Goal: Task Accomplishment & Management: Use online tool/utility

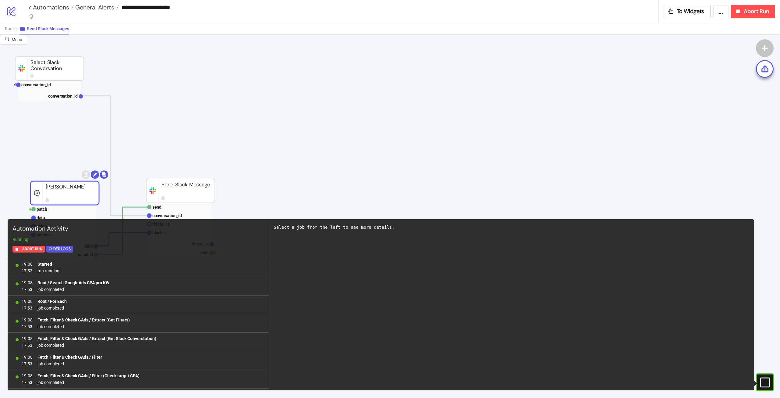
scroll to position [8318, 0]
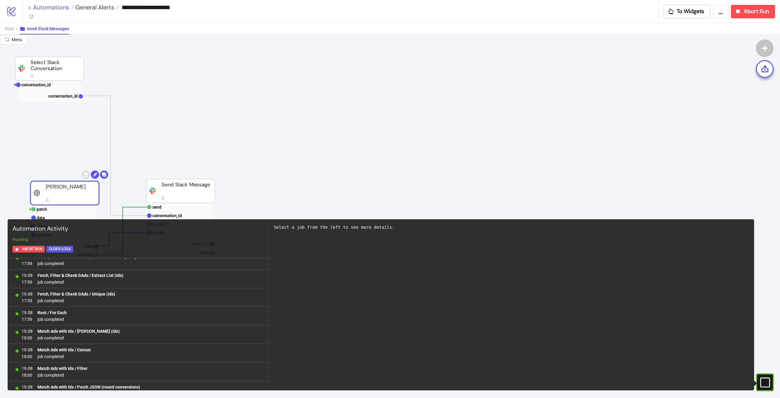
click at [44, 5] on link "< Automations" at bounding box center [51, 7] width 46 height 6
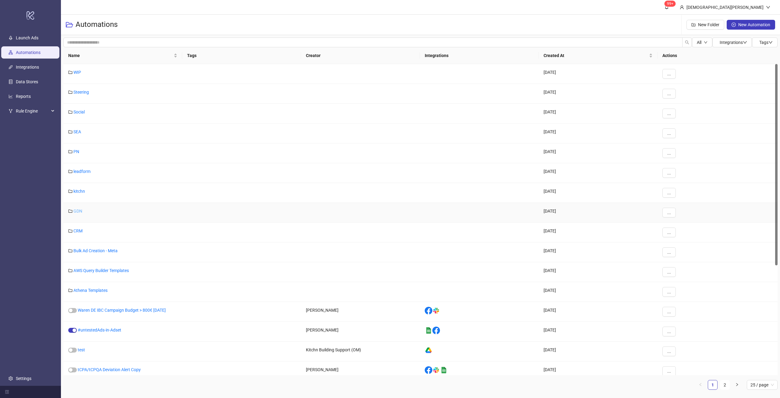
click at [80, 208] on link "GDN" at bounding box center [77, 210] width 9 height 5
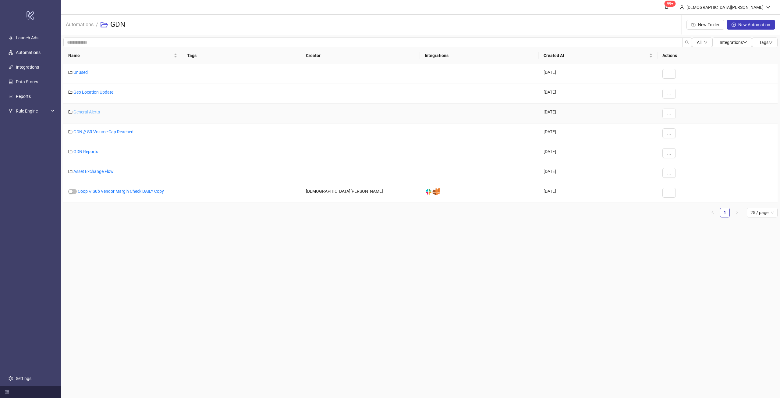
click at [97, 112] on link "General Alerts" at bounding box center [86, 111] width 27 height 5
click at [92, 152] on link "GDN Reports" at bounding box center [85, 151] width 25 height 5
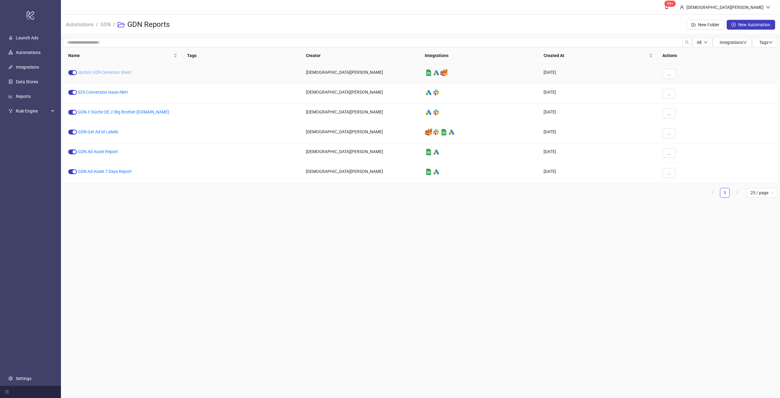
click at [112, 73] on link "Update GDN Deviation Sheet" at bounding box center [105, 72] width 54 height 5
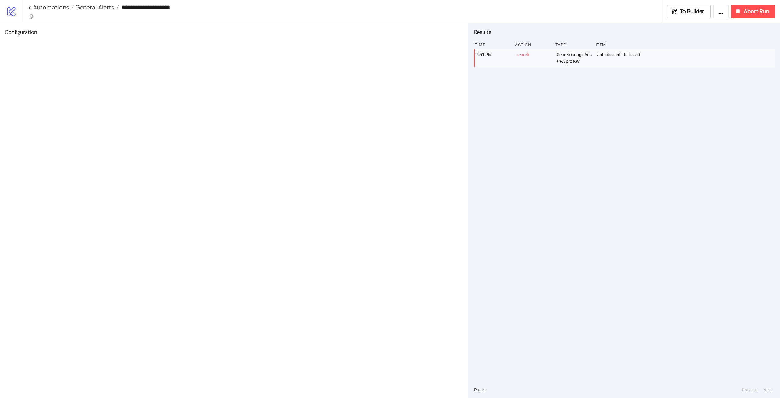
type input "**********"
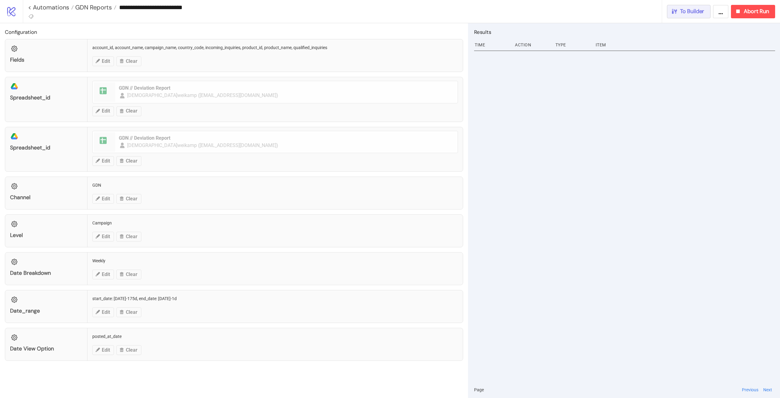
click at [696, 13] on span "To Builder" at bounding box center [692, 11] width 24 height 7
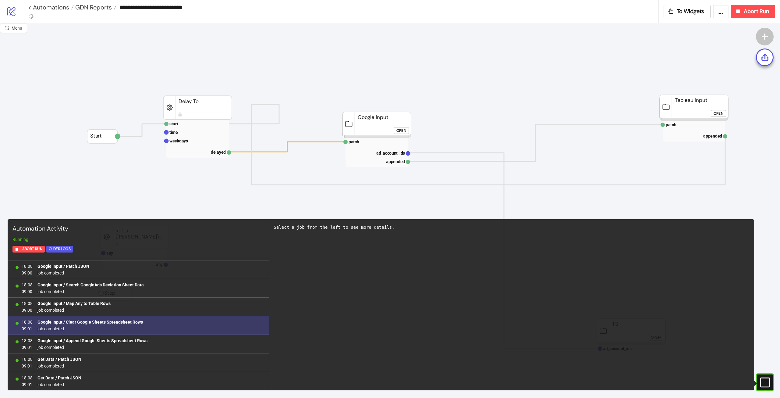
scroll to position [500, 0]
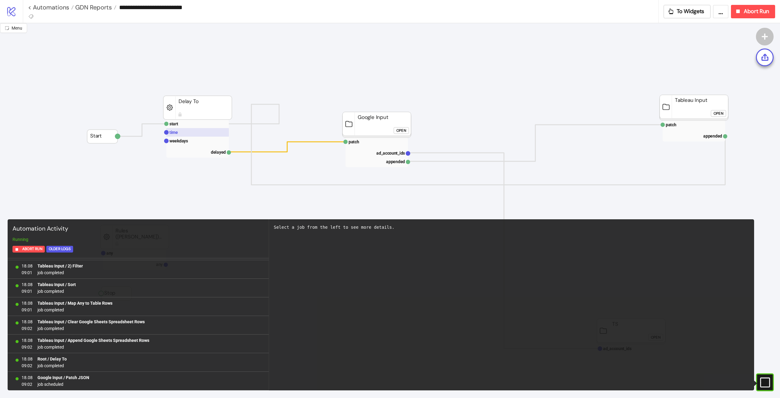
click at [198, 131] on rect at bounding box center [197, 132] width 62 height 9
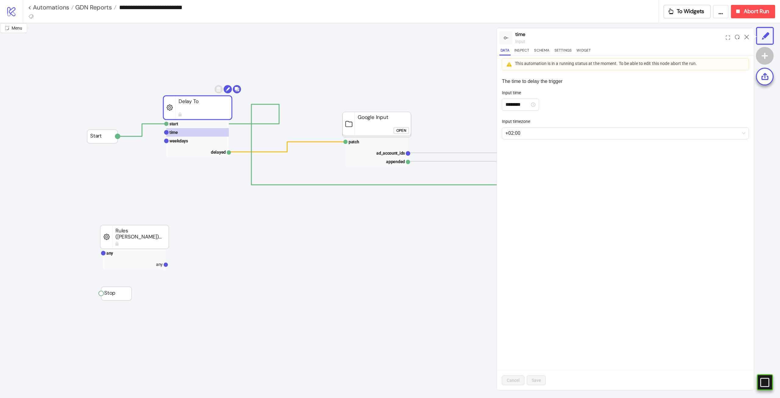
click at [193, 147] on rect at bounding box center [197, 138] width 62 height 38
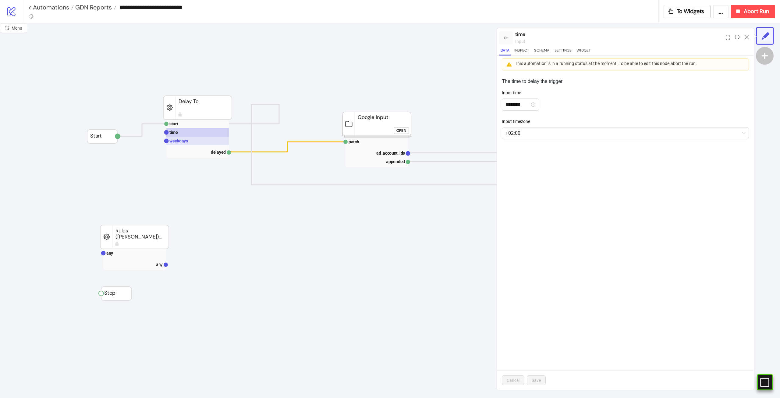
click at [194, 144] on rect at bounding box center [197, 141] width 62 height 9
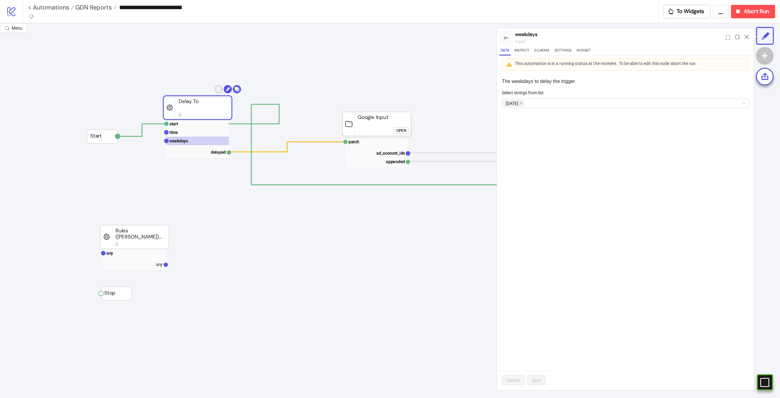
click at [745, 38] on icon at bounding box center [747, 37] width 5 height 5
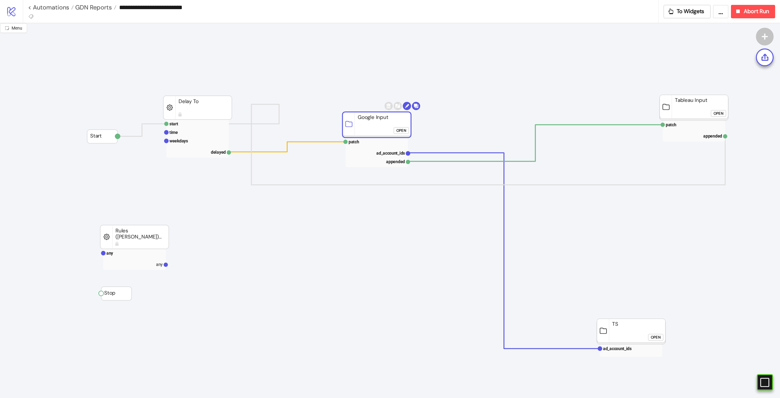
drag, startPoint x: 383, startPoint y: 127, endPoint x: 375, endPoint y: 129, distance: 8.5
click at [375, 129] on rect at bounding box center [377, 125] width 69 height 26
click at [750, 17] on button "Abort Run" at bounding box center [753, 11] width 44 height 13
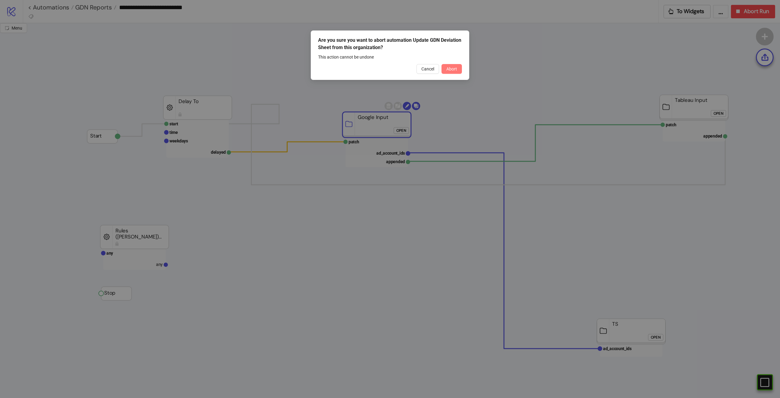
click at [455, 72] on button "Abort" at bounding box center [452, 69] width 20 height 10
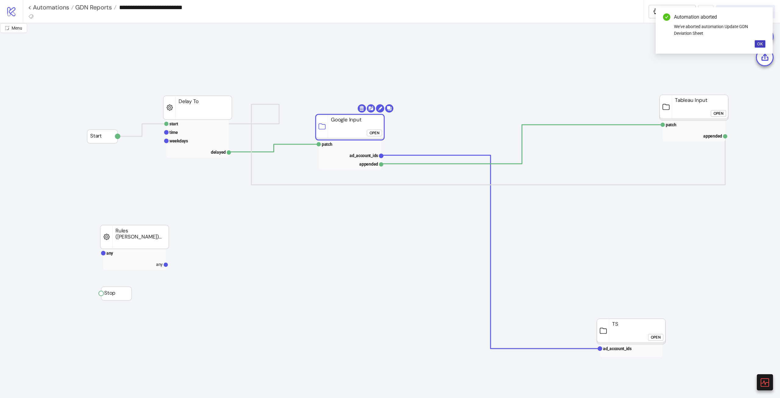
drag, startPoint x: 342, startPoint y: 134, endPoint x: 320, endPoint y: 134, distance: 21.3
click at [320, 134] on rect at bounding box center [350, 127] width 69 height 26
click at [319, 148] on rect at bounding box center [346, 143] width 62 height 9
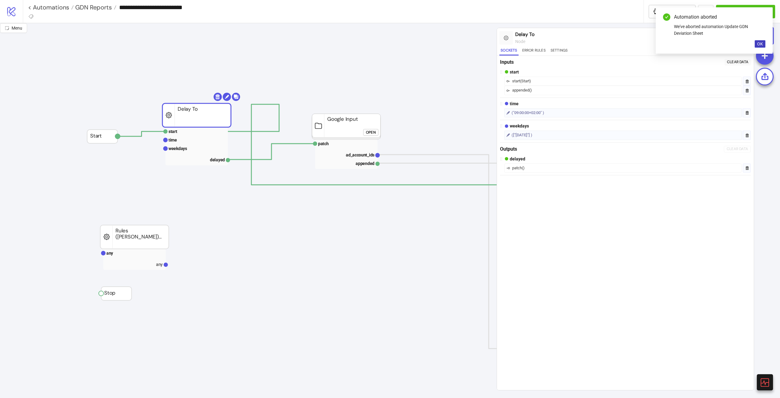
drag, startPoint x: 205, startPoint y: 111, endPoint x: 208, endPoint y: 117, distance: 6.3
click at [324, 141] on rect at bounding box center [346, 143] width 62 height 9
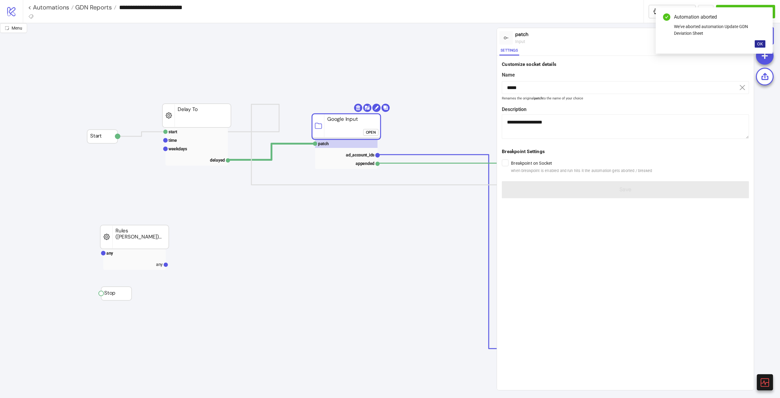
click at [759, 43] on span "OK" at bounding box center [760, 43] width 6 height 5
click at [690, 33] on div "Run from here Trigger" at bounding box center [715, 38] width 78 height 16
click at [690, 36] on div "Run from here" at bounding box center [693, 37] width 28 height 7
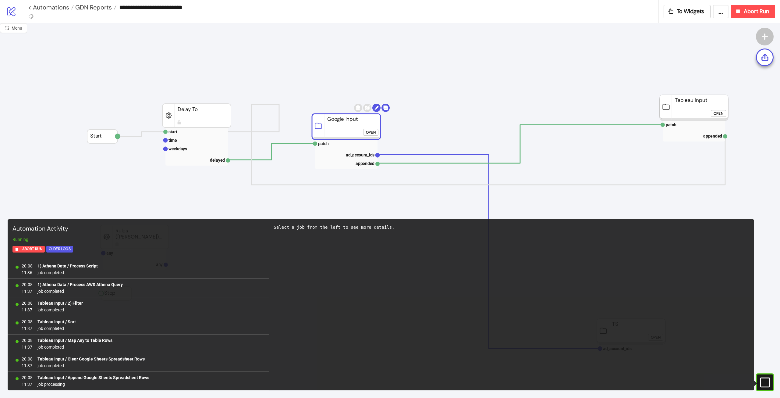
scroll to position [258, 0]
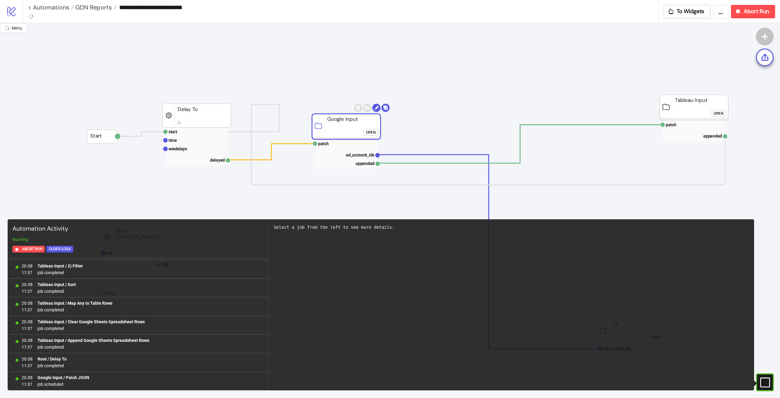
click div "Open"
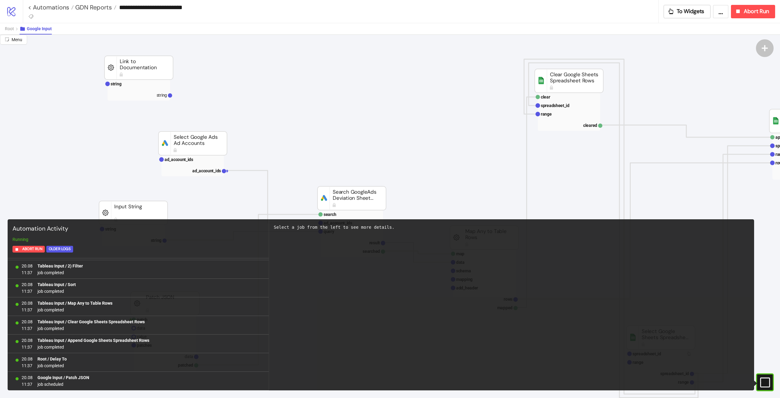
click at [763, 380] on icon "#e9k1n36qviq57_to { animation: e9k1n36qviq57_to__to 2000ms linear infinite norm…" at bounding box center [765, 382] width 11 height 11
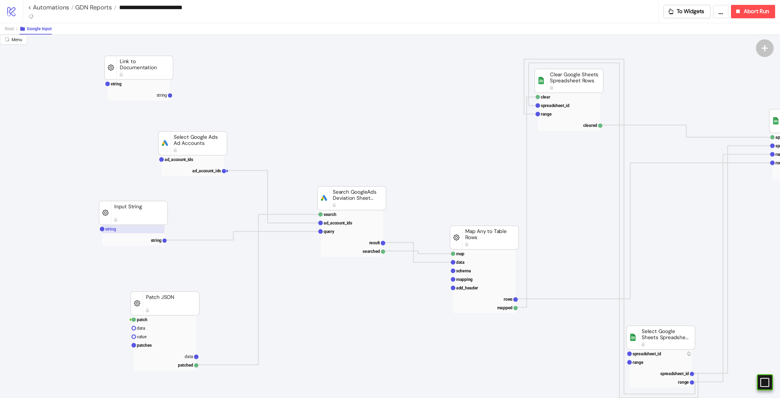
click at [110, 230] on text "string" at bounding box center [110, 228] width 11 height 5
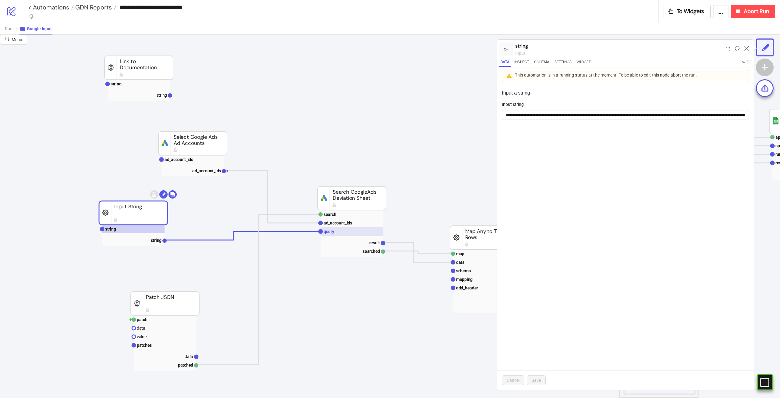
click at [328, 233] on text "query" at bounding box center [329, 231] width 11 height 5
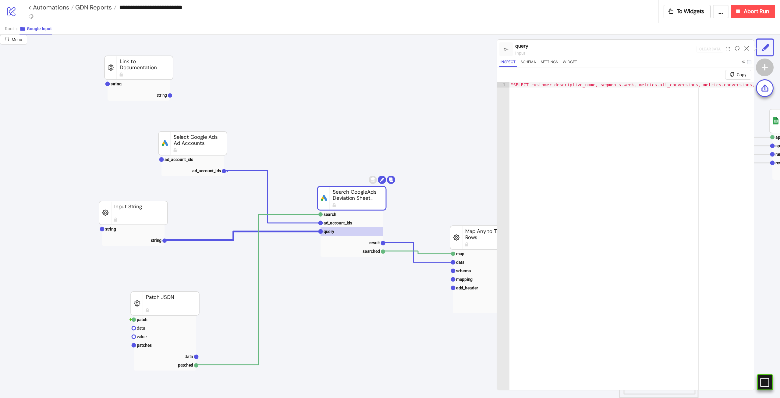
type textarea "**********"
drag, startPoint x: 565, startPoint y: 84, endPoint x: 748, endPoint y: 88, distance: 183.2
click at [748, 88] on div ""SELECT customer.descriptive_name, segments.week, metrics.all_conversions, metr…" at bounding box center [483, 246] width 533 height 328
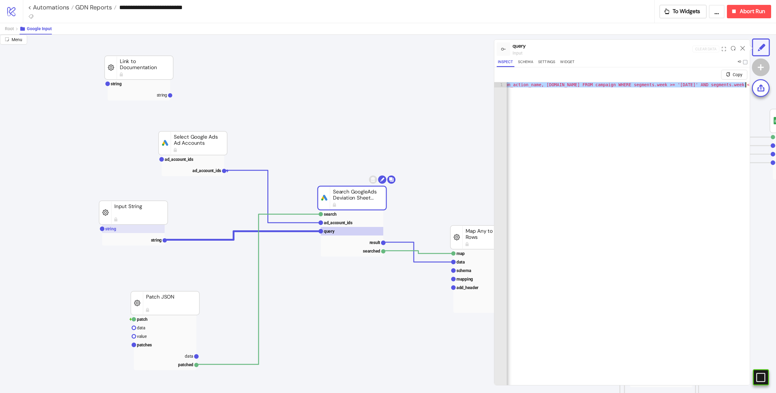
click at [144, 228] on rect at bounding box center [133, 229] width 62 height 9
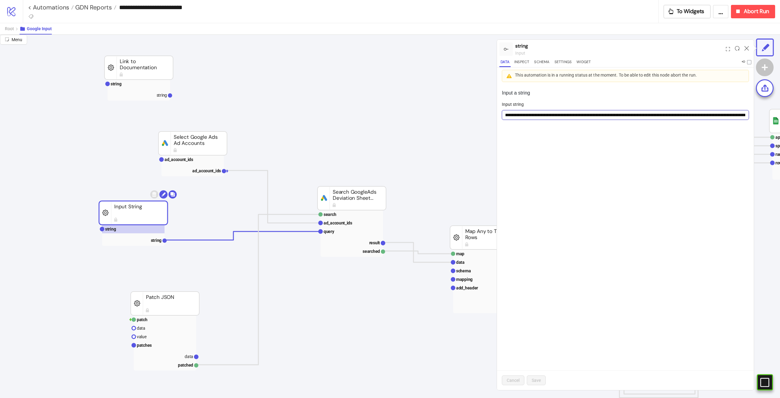
scroll to position [0, 225]
drag, startPoint x: 598, startPoint y: 118, endPoint x: 781, endPoint y: 115, distance: 182.3
click at [780, 115] on html "**********" at bounding box center [390, 199] width 780 height 398
click at [723, 112] on input "**********" at bounding box center [625, 115] width 247 height 10
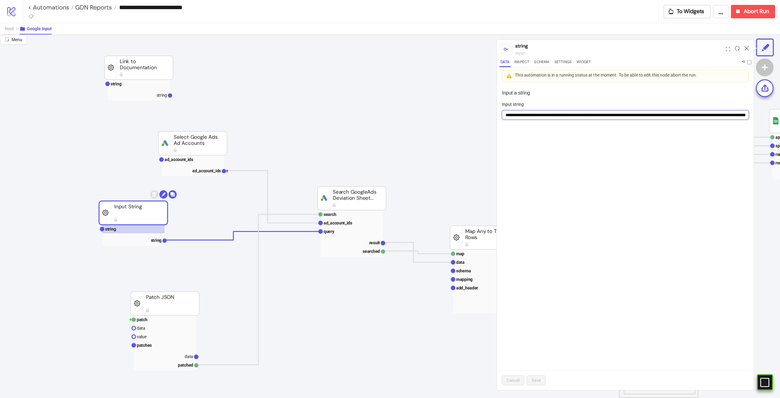
click at [650, 114] on input "**********" at bounding box center [625, 115] width 247 height 10
drag, startPoint x: 684, startPoint y: 114, endPoint x: 784, endPoint y: 118, distance: 100.1
click at [780, 118] on html "**********" at bounding box center [390, 199] width 780 height 398
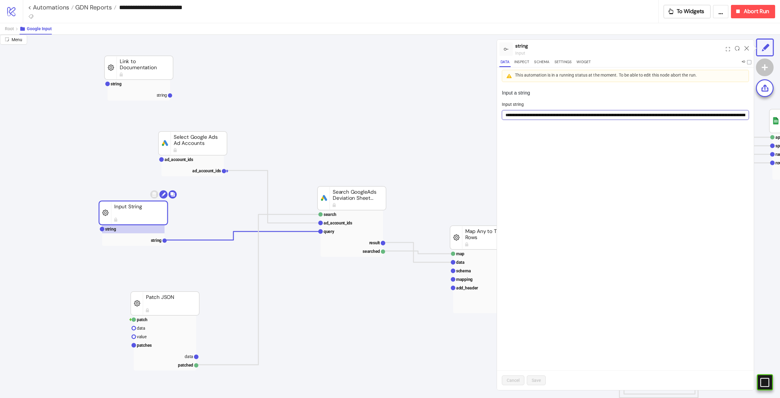
click at [726, 114] on input "**********" at bounding box center [625, 115] width 247 height 10
drag, startPoint x: 726, startPoint y: 114, endPoint x: 769, endPoint y: 112, distance: 42.7
click at [769, 112] on div "**********" at bounding box center [390, 216] width 780 height 363
click at [734, 112] on input "**********" at bounding box center [625, 115] width 247 height 10
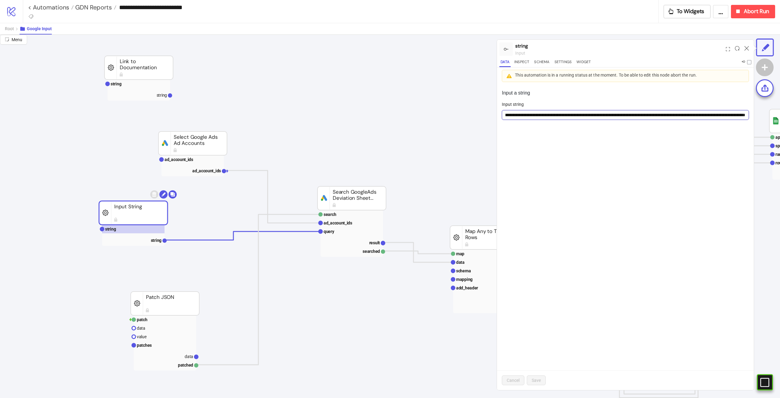
click at [739, 113] on input "**********" at bounding box center [625, 115] width 247 height 10
type input "**********"
click at [537, 382] on span "Save" at bounding box center [536, 380] width 9 height 5
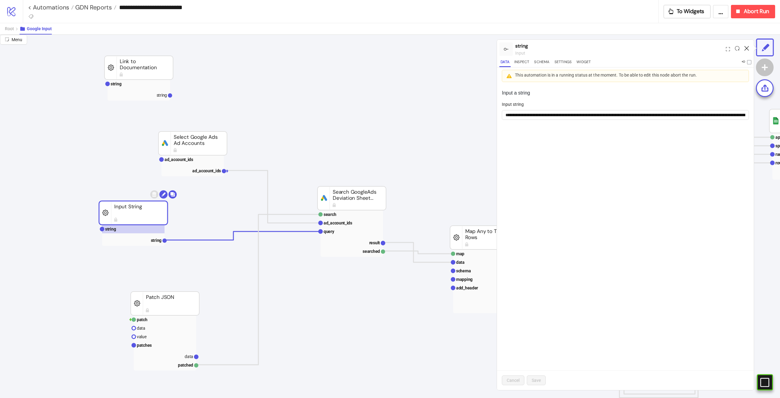
click at [747, 47] on icon at bounding box center [747, 48] width 5 height 5
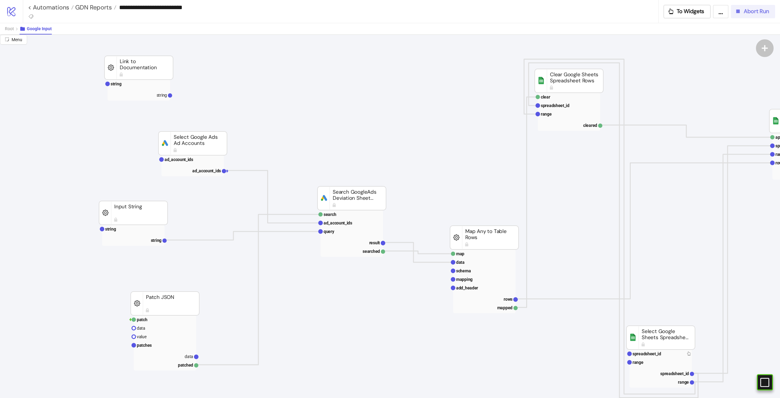
click at [745, 12] on span "Abort Run" at bounding box center [756, 11] width 25 height 7
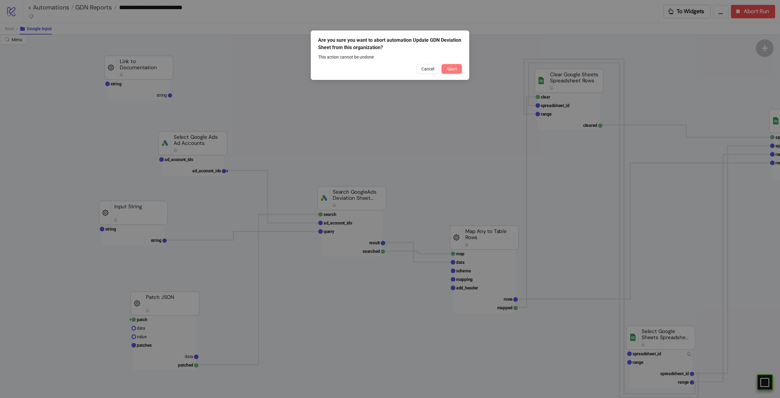
click at [447, 65] on button "Abort" at bounding box center [452, 69] width 20 height 10
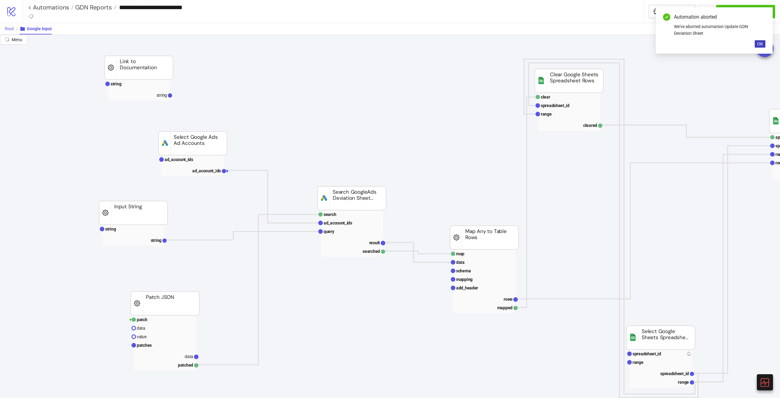
click at [5, 29] on span "Root" at bounding box center [9, 28] width 9 height 5
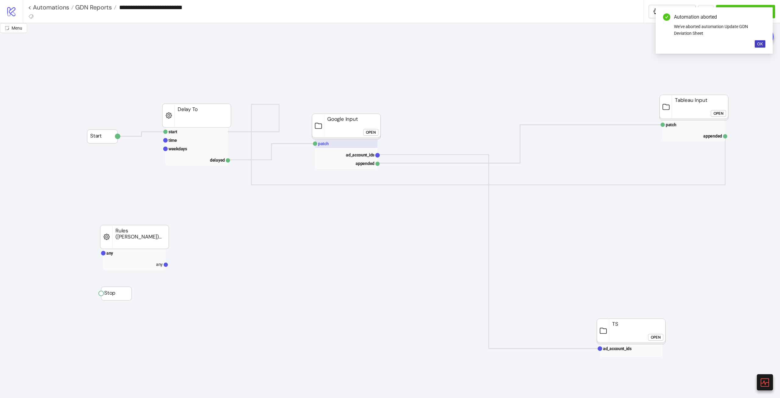
click at [337, 143] on rect at bounding box center [346, 143] width 62 height 9
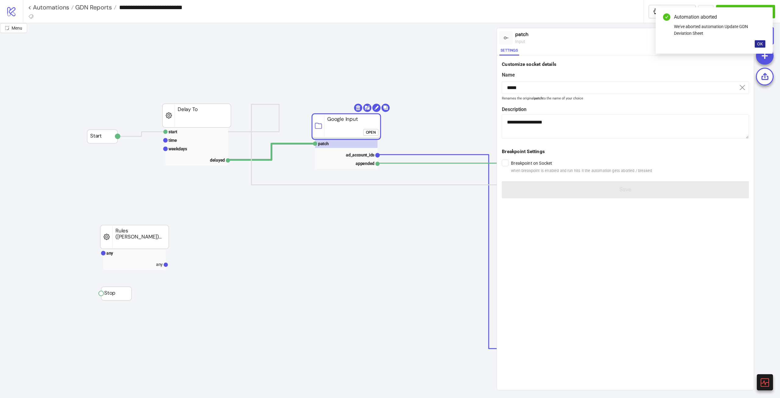
click at [762, 45] on span "OK" at bounding box center [760, 43] width 6 height 5
click at [695, 40] on div "Run from here" at bounding box center [693, 37] width 28 height 7
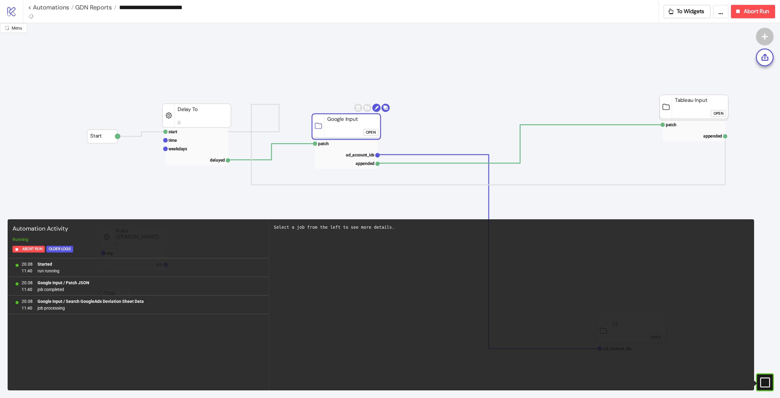
click at [718, 114] on div "Open" at bounding box center [719, 113] width 10 height 7
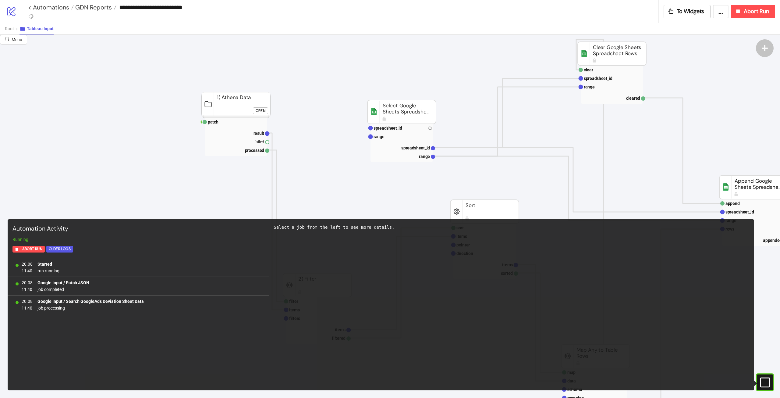
scroll to position [152, 0]
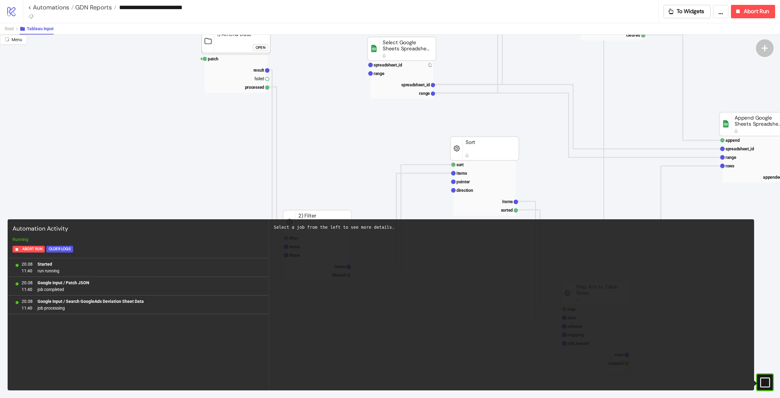
click at [763, 376] on div "#e9k1n36qviq57_to { animation: e9k1n36qviq57_to__to 2000ms linear infinite norm…" at bounding box center [765, 382] width 18 height 18
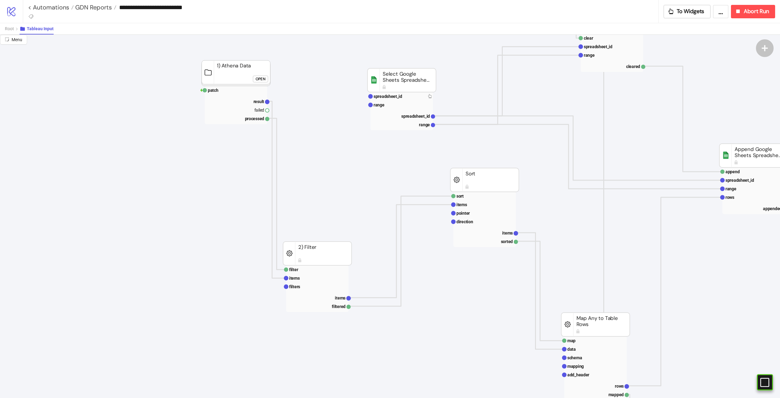
scroll to position [91, 0]
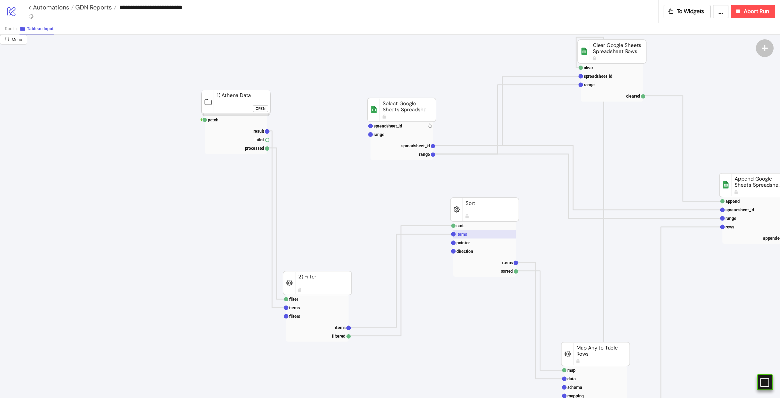
click at [474, 233] on rect at bounding box center [485, 234] width 62 height 9
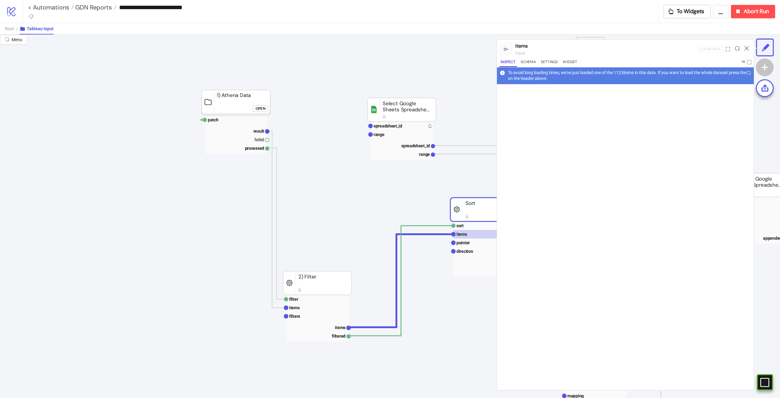
click at [736, 45] on div at bounding box center [737, 49] width 9 height 16
click at [735, 46] on icon at bounding box center [737, 48] width 5 height 5
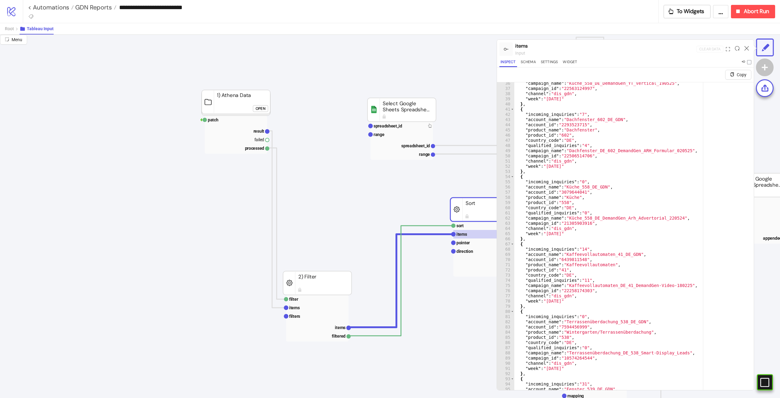
scroll to position [29, 0]
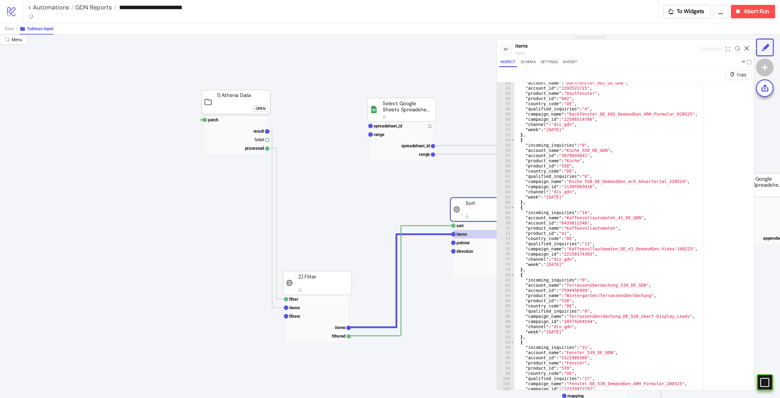
click at [746, 49] on icon at bounding box center [747, 48] width 5 height 5
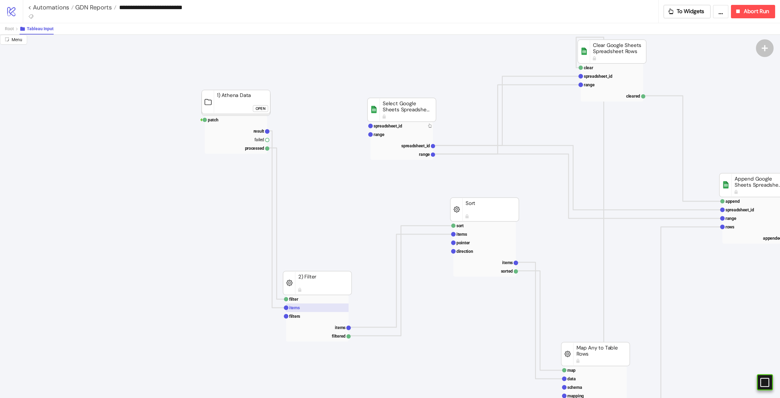
click at [304, 307] on rect at bounding box center [317, 307] width 62 height 9
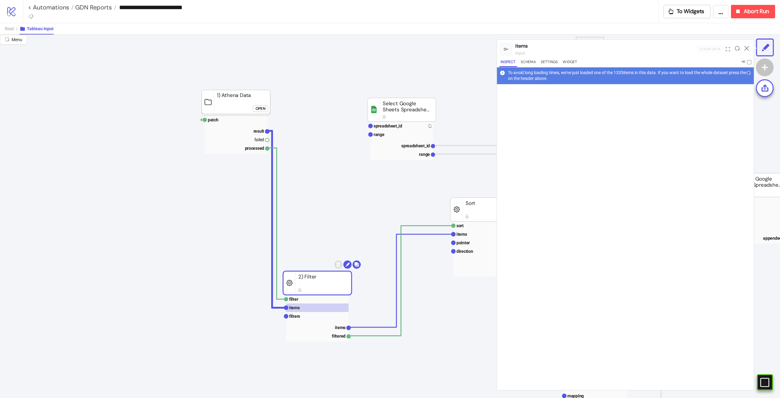
click at [735, 48] on div at bounding box center [737, 49] width 9 height 16
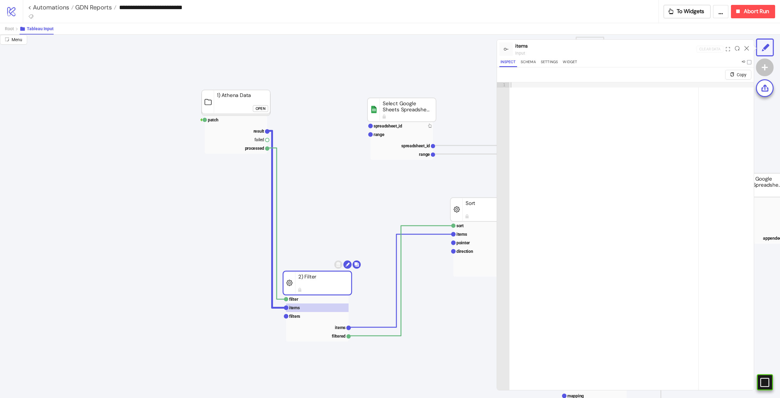
click at [735, 52] on div at bounding box center [737, 49] width 9 height 16
click at [253, 133] on rect at bounding box center [236, 130] width 62 height 9
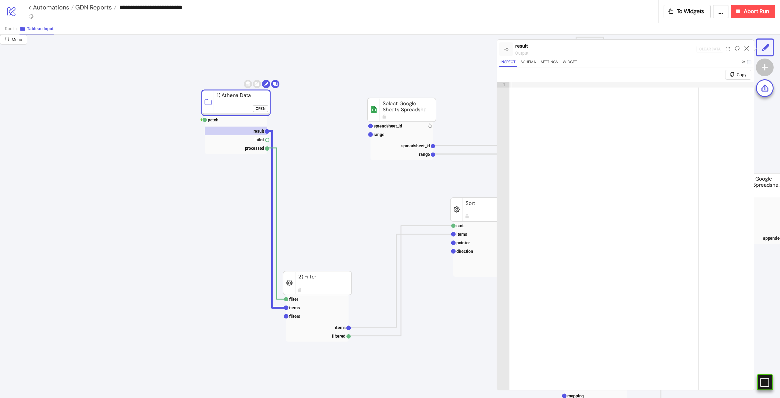
click div "Open"
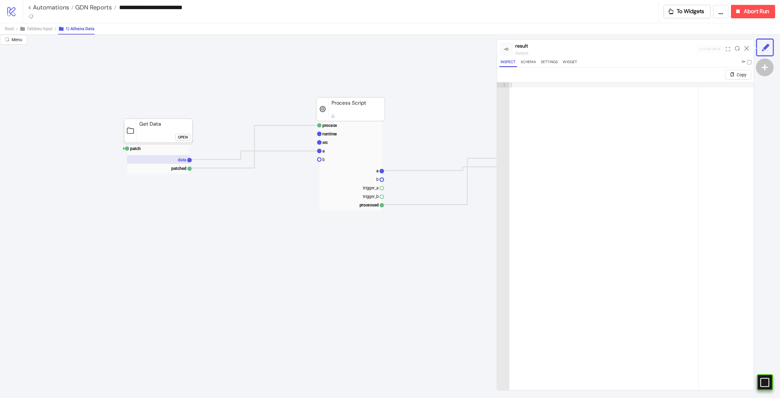
click at [175, 157] on rect at bounding box center [158, 159] width 62 height 9
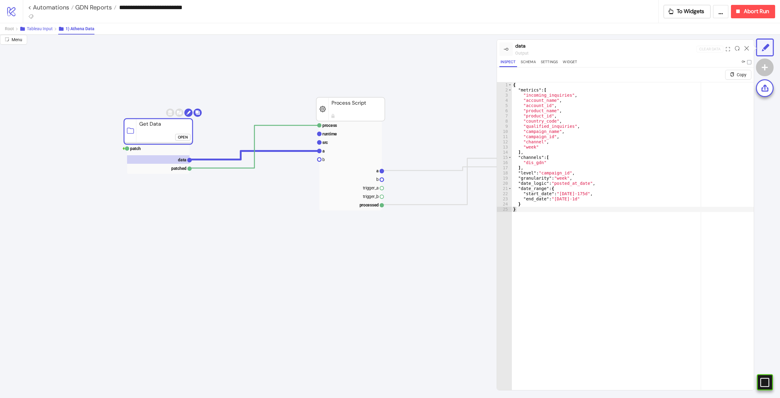
click at [30, 30] on span "Tableau Input" at bounding box center [40, 28] width 26 height 5
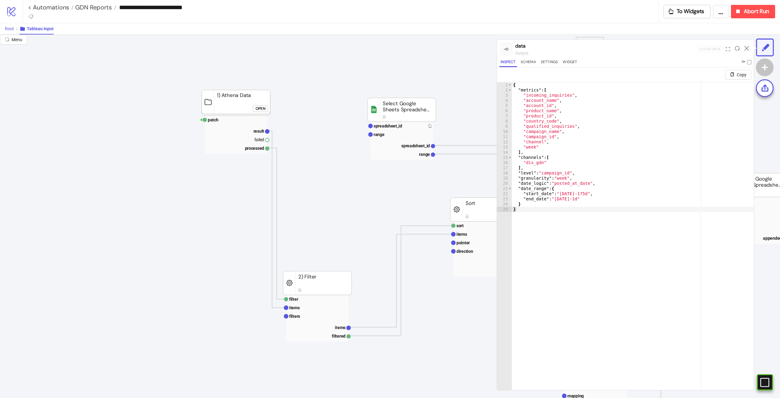
click at [13, 31] on span "Root" at bounding box center [9, 28] width 9 height 5
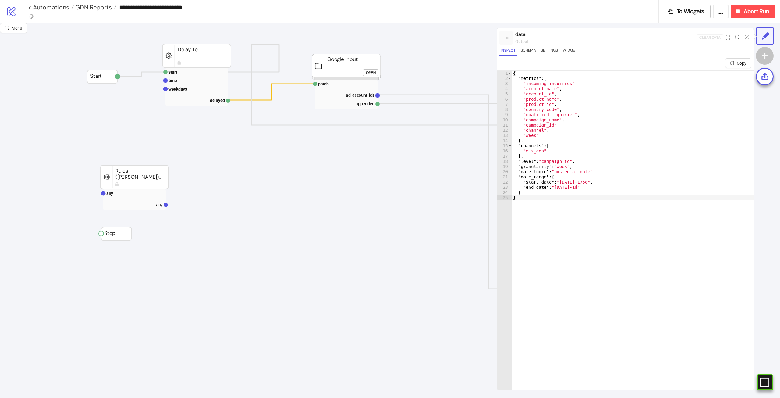
scroll to position [30, 0]
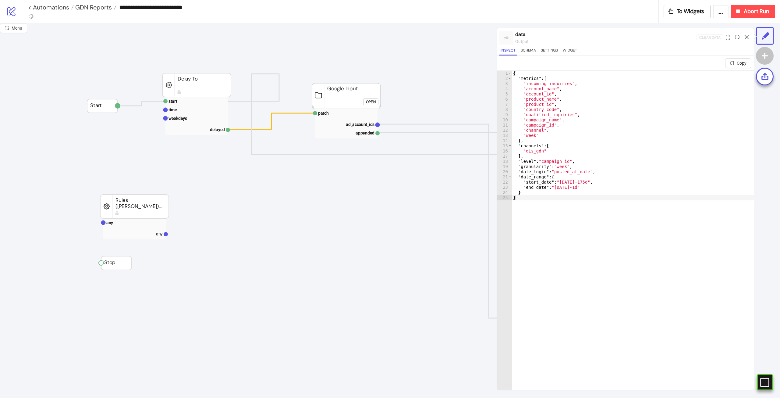
click at [747, 36] on icon at bounding box center [747, 37] width 5 height 5
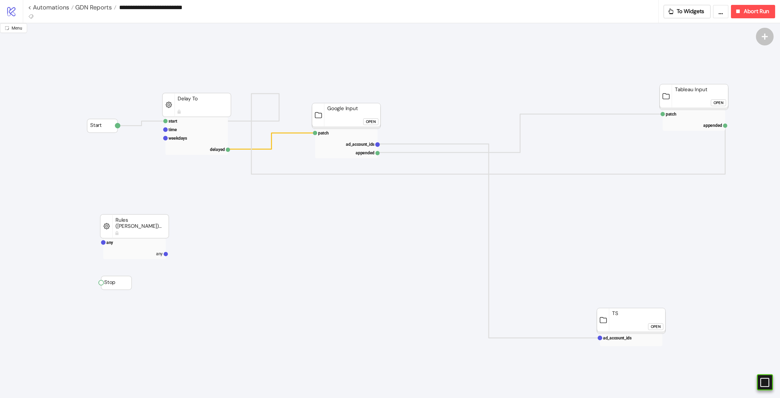
scroll to position [0, 0]
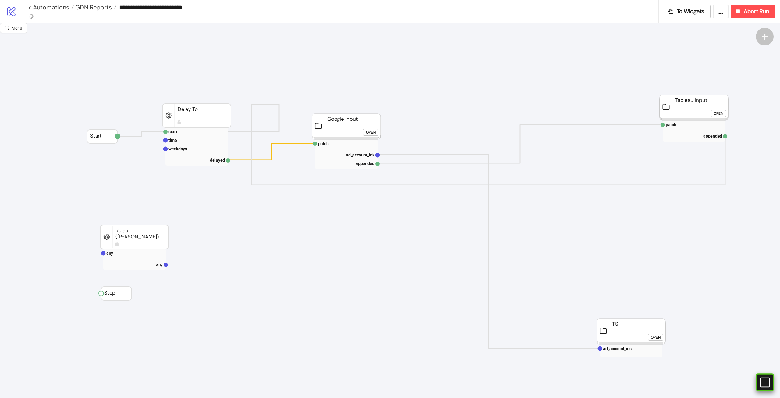
click at [769, 383] on g at bounding box center [765, 382] width 10 height 10
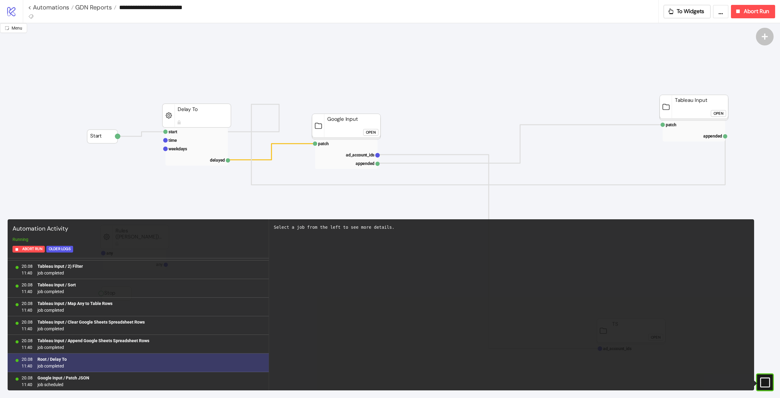
scroll to position [258, 0]
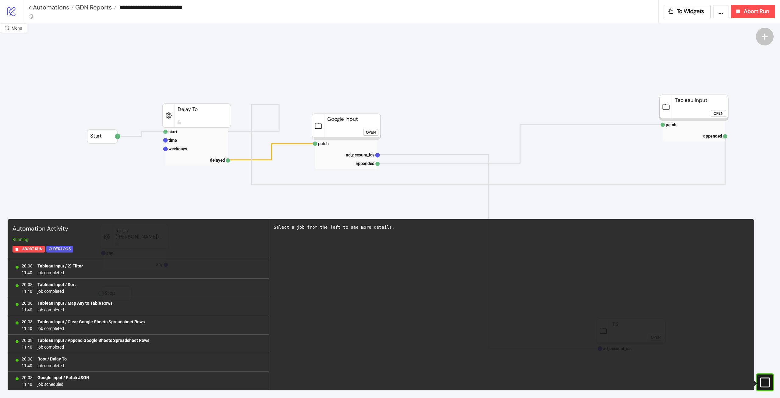
click at [765, 385] on div "#e9k1n36qviq57_to { animation: e9k1n36qviq57_to__to 2000ms linear infinite norm…" at bounding box center [765, 382] width 18 height 18
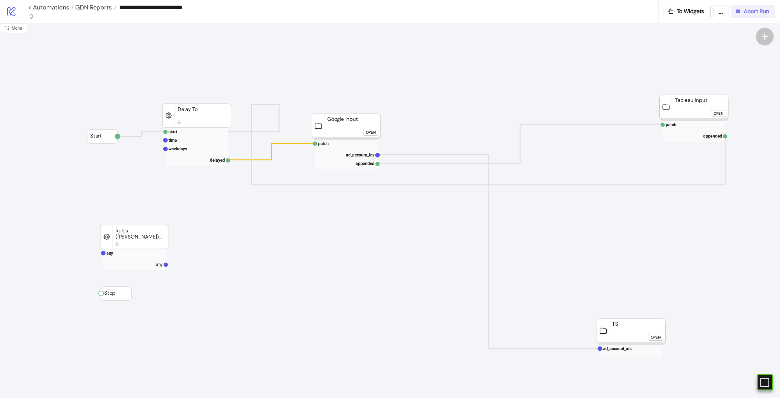
click at [739, 8] on button "Abort Run" at bounding box center [753, 11] width 44 height 13
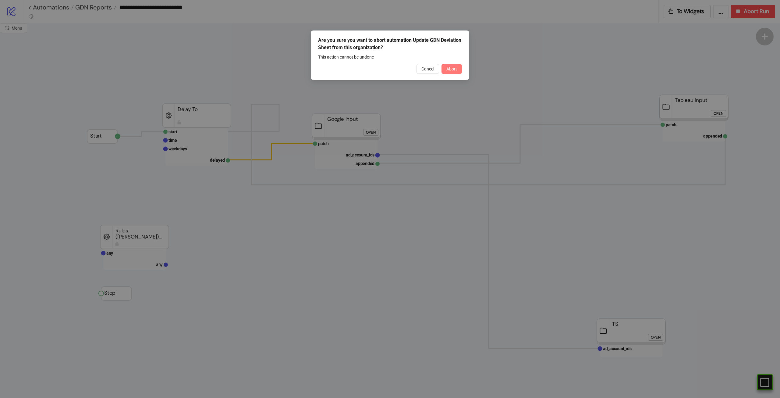
click at [457, 71] on span "Abort" at bounding box center [452, 68] width 11 height 5
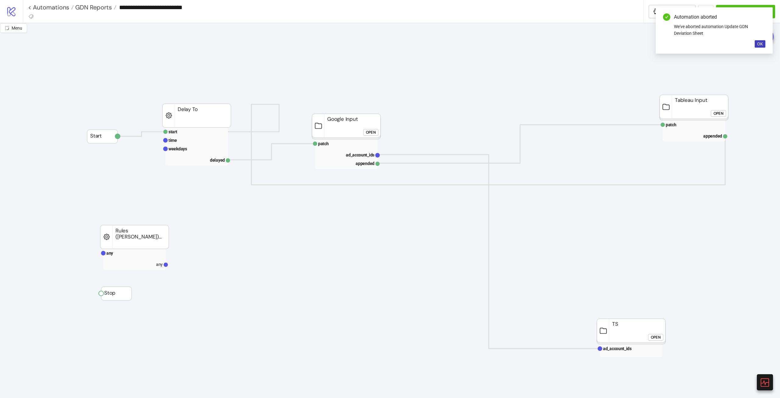
click at [368, 136] on foreignobject "Open" at bounding box center [372, 134] width 18 height 12
click at [368, 134] on div "Open" at bounding box center [371, 132] width 10 height 7
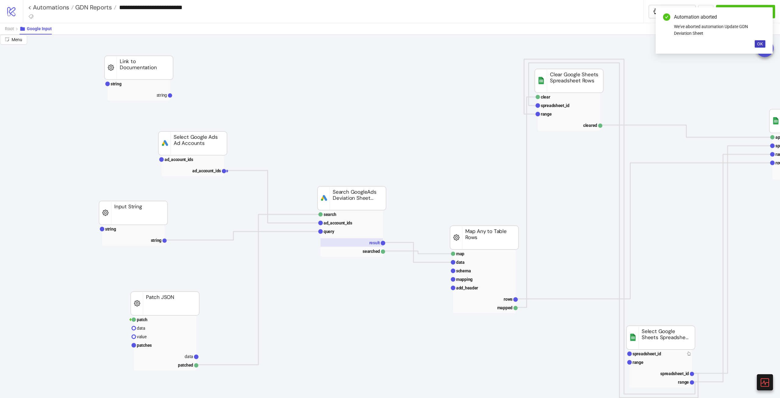
click at [368, 240] on rect at bounding box center [352, 242] width 62 height 9
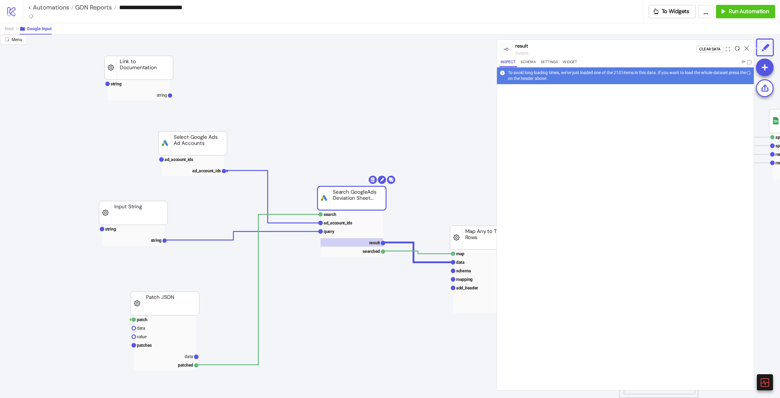
click at [737, 47] on icon at bounding box center [737, 48] width 5 height 5
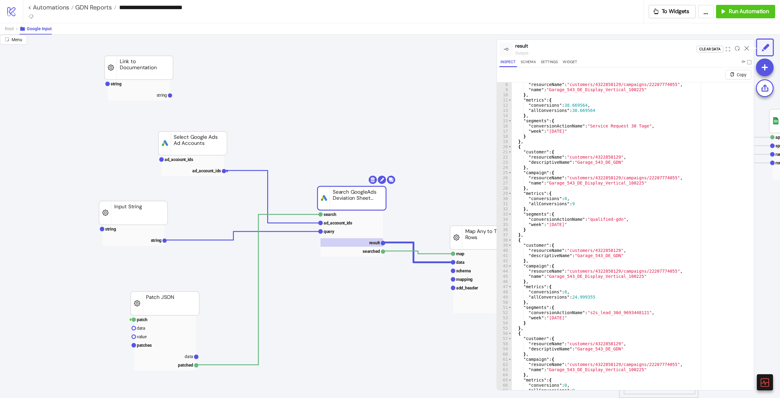
scroll to position [7, 0]
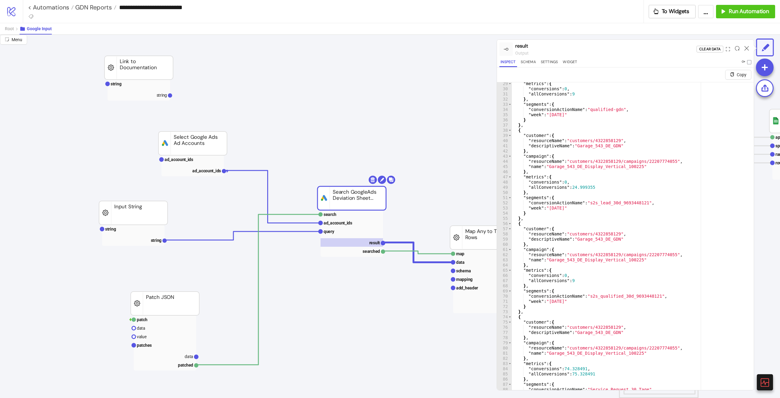
type textarea "**********"
click at [668, 187] on div ""metrics" : { "conversions" : 0 , "allConversions" : 9 } , "segments" : { "conv…" at bounding box center [630, 247] width 237 height 333
type input "*******"
type textarea "**********"
click at [746, 50] on icon at bounding box center [747, 48] width 5 height 5
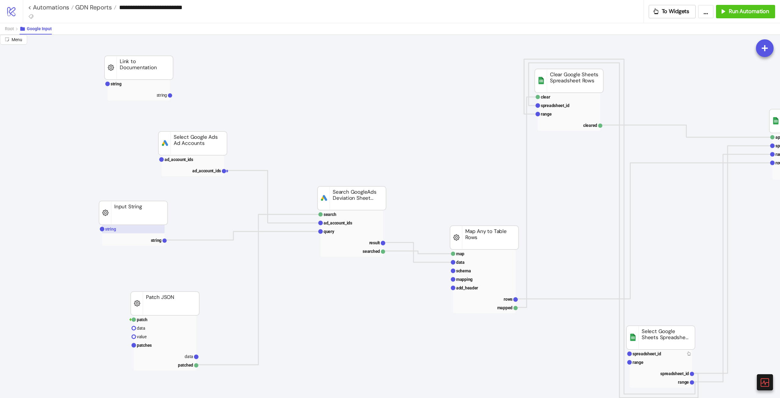
click at [134, 229] on rect at bounding box center [133, 229] width 62 height 9
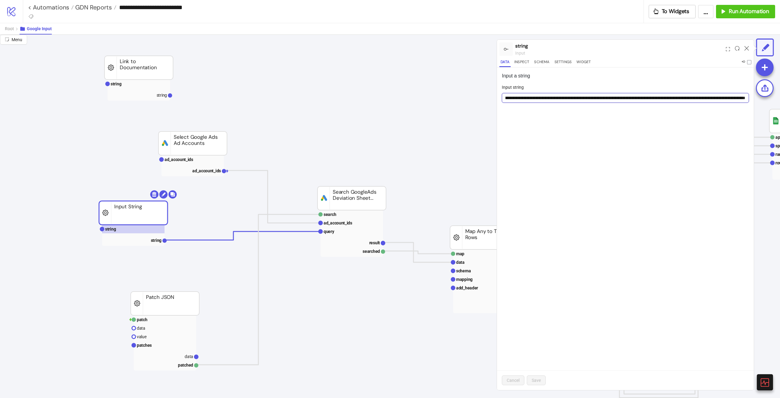
scroll to position [0, 225]
drag, startPoint x: 599, startPoint y: 100, endPoint x: 767, endPoint y: 108, distance: 168.7
click at [767, 108] on div "**********" at bounding box center [390, 216] width 780 height 363
click at [733, 97] on input "**********" at bounding box center [625, 98] width 247 height 10
click at [739, 96] on input "**********" at bounding box center [625, 98] width 247 height 10
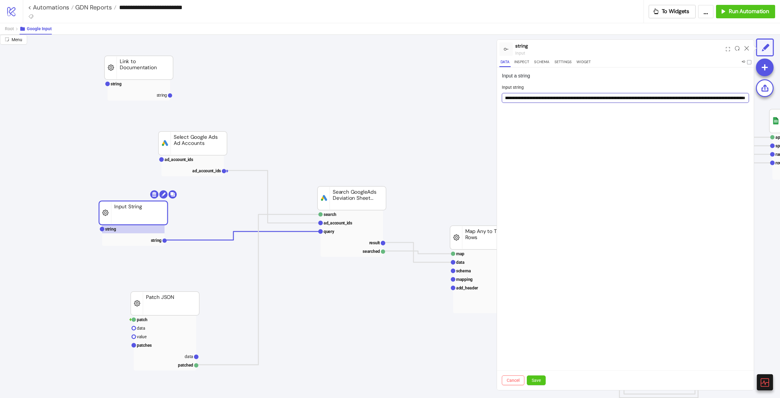
scroll to position [0, 225]
type input "**********"
click at [540, 383] on button "Save" at bounding box center [536, 380] width 19 height 10
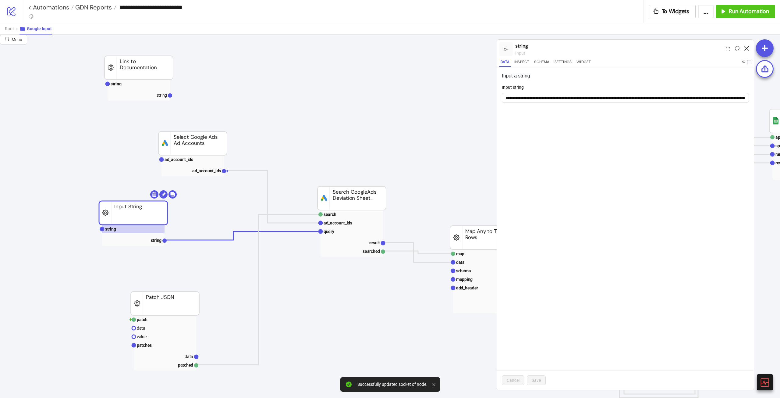
click at [746, 48] on icon at bounding box center [747, 48] width 5 height 5
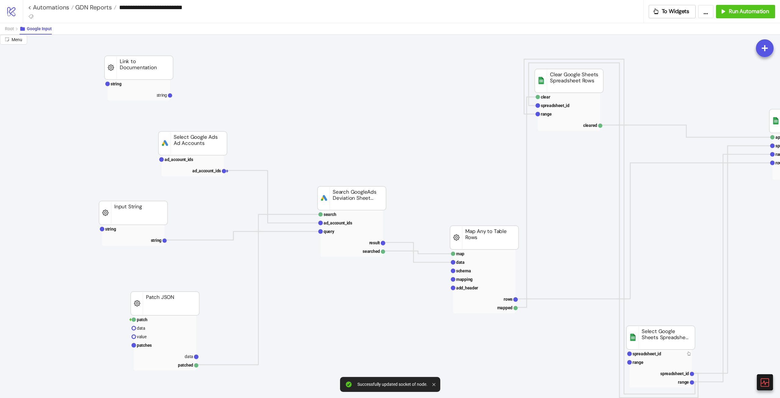
click at [155, 218] on rect at bounding box center [133, 213] width 69 height 24
drag, startPoint x: 205, startPoint y: 143, endPoint x: 196, endPoint y: 143, distance: 8.8
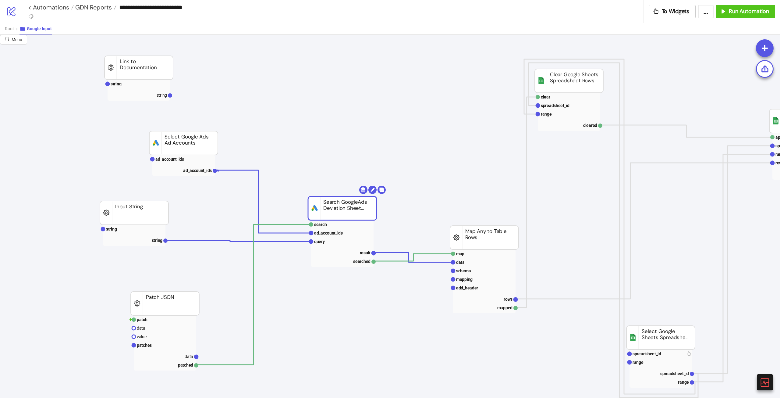
drag, startPoint x: 356, startPoint y: 198, endPoint x: 347, endPoint y: 208, distance: 13.8
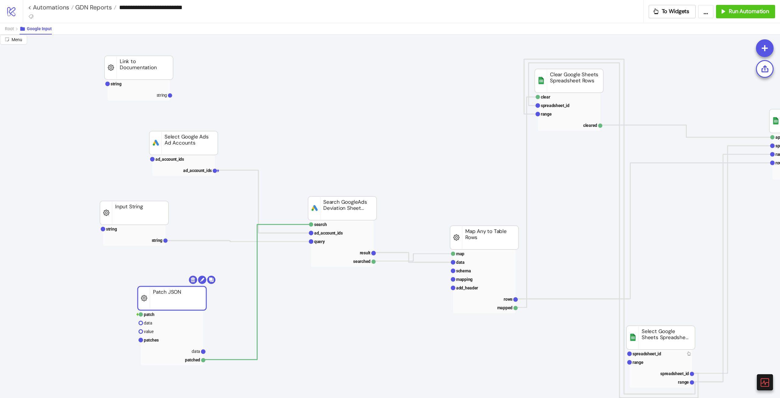
drag, startPoint x: 180, startPoint y: 300, endPoint x: 187, endPoint y: 294, distance: 8.5
click at [190, 351] on rect at bounding box center [172, 351] width 62 height 9
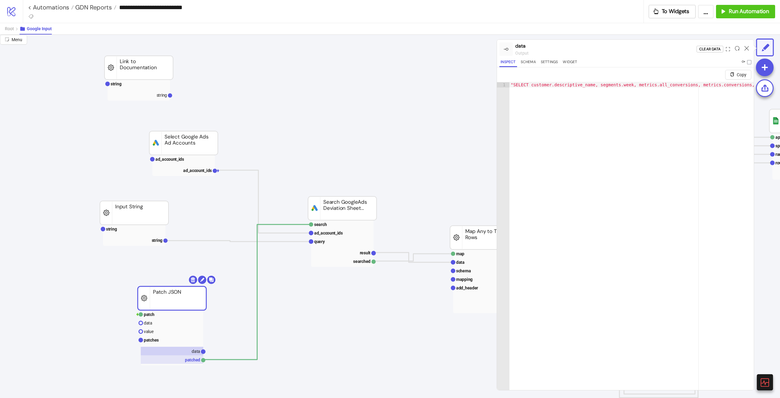
click at [195, 362] on rect at bounding box center [172, 359] width 62 height 9
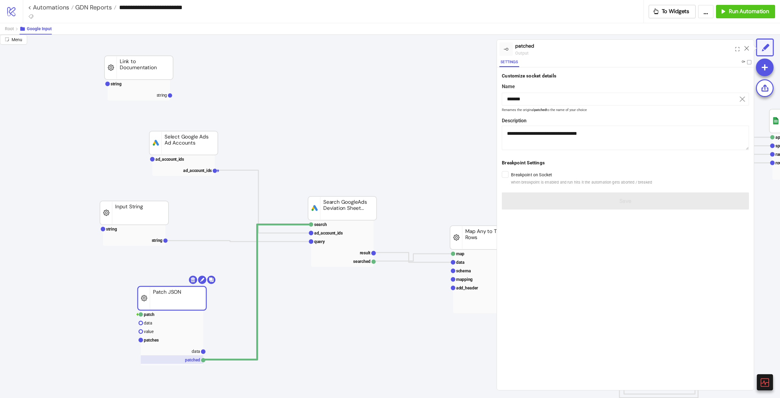
click at [194, 355] on rect at bounding box center [172, 359] width 62 height 9
click at [193, 353] on text "data" at bounding box center [196, 351] width 9 height 5
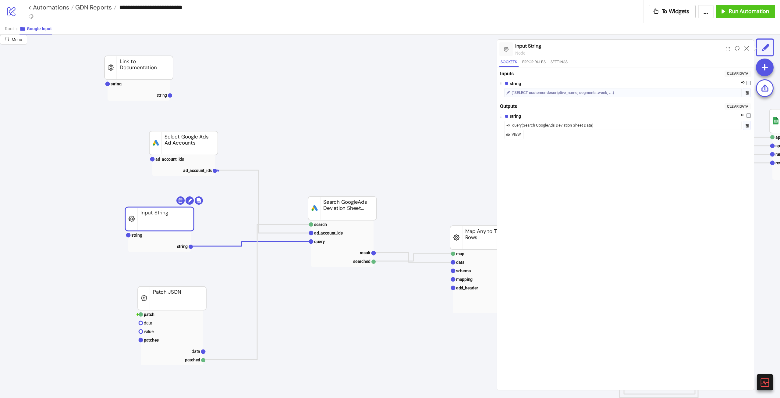
drag, startPoint x: 117, startPoint y: 210, endPoint x: 144, endPoint y: 216, distance: 27.1
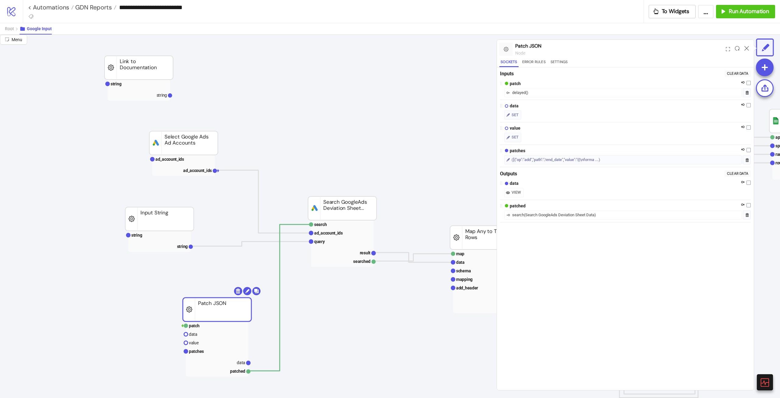
drag, startPoint x: 170, startPoint y: 293, endPoint x: 215, endPoint y: 303, distance: 45.8
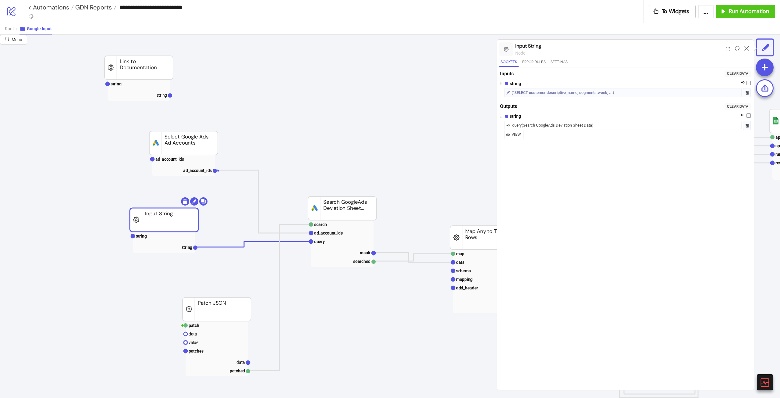
drag, startPoint x: 168, startPoint y: 211, endPoint x: 172, endPoint y: 212, distance: 4.7
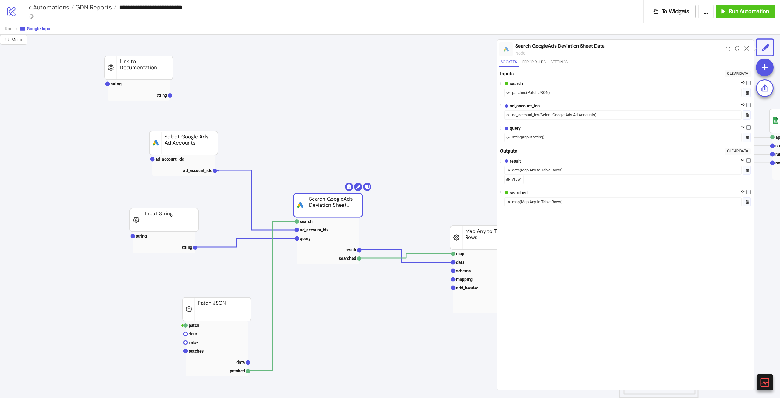
drag, startPoint x: 349, startPoint y: 202, endPoint x: 322, endPoint y: 209, distance: 28.2
click at [247, 361] on circle at bounding box center [248, 363] width 4 height 4
click at [242, 361] on text "data" at bounding box center [241, 362] width 9 height 5
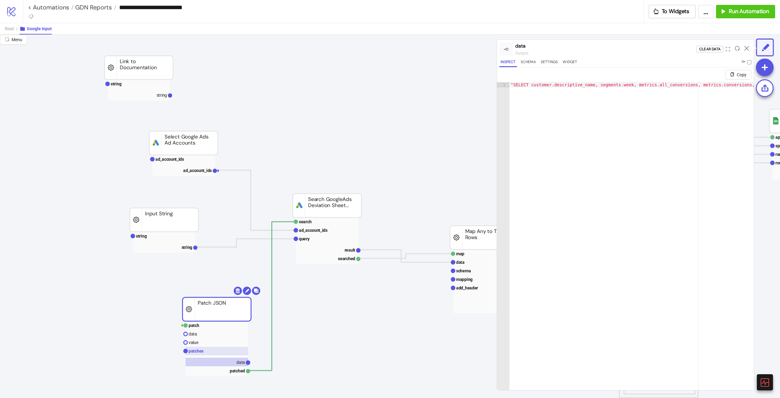
click at [205, 349] on rect at bounding box center [217, 351] width 62 height 9
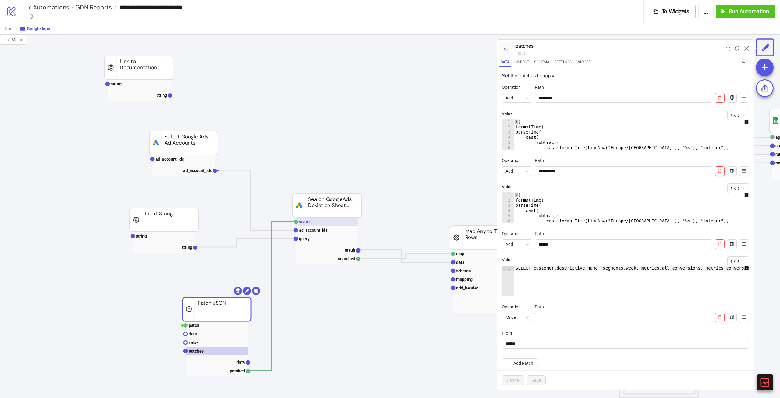
click at [334, 221] on rect at bounding box center [327, 221] width 62 height 9
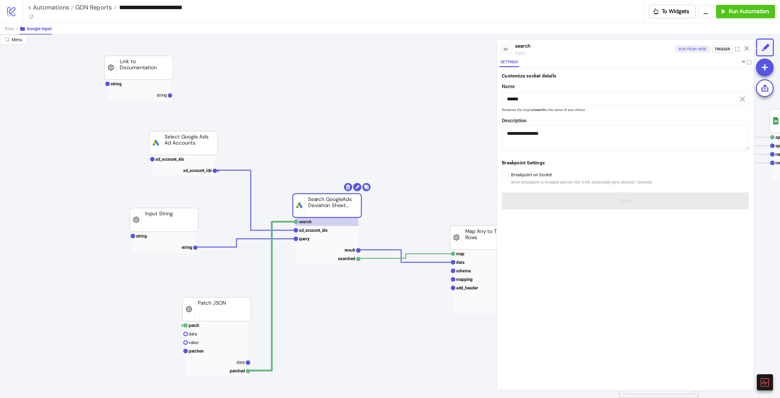
click at [693, 49] on div "Run from here" at bounding box center [693, 49] width 28 height 7
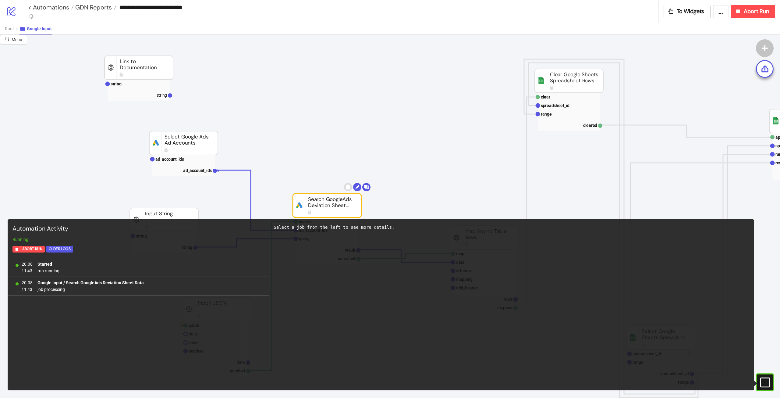
click at [764, 379] on rect at bounding box center [759, 382] width 9 height 9
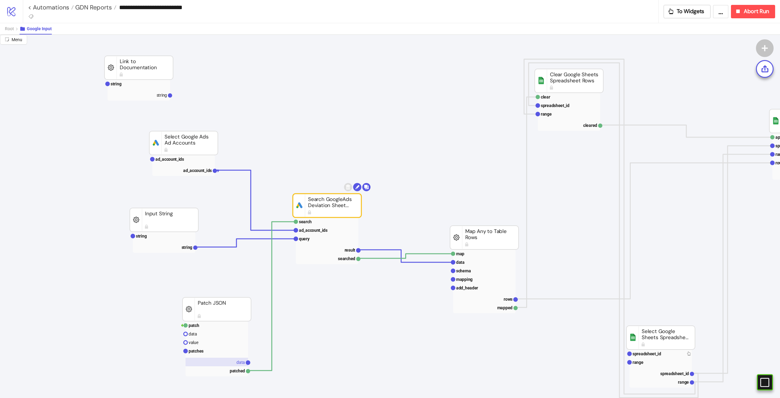
click at [240, 363] on text "data" at bounding box center [241, 362] width 9 height 5
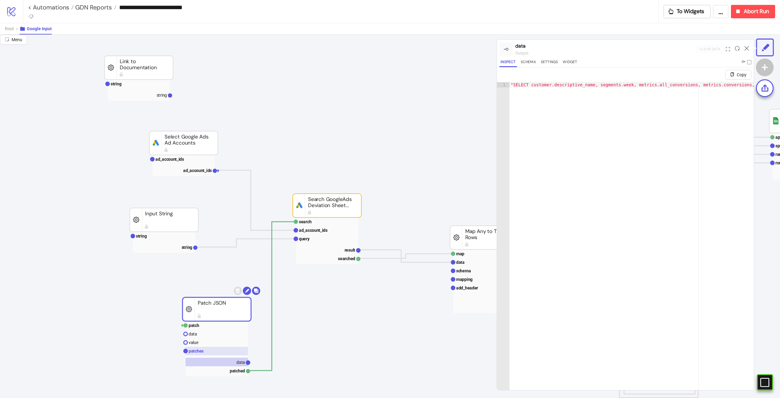
click at [206, 349] on rect at bounding box center [217, 351] width 62 height 9
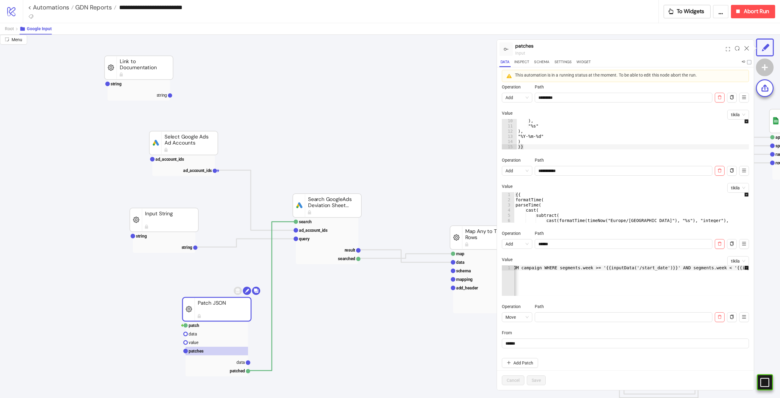
scroll to position [0, 378]
click at [744, 46] on div at bounding box center [746, 49] width 9 height 16
click at [746, 49] on icon at bounding box center [747, 48] width 5 height 5
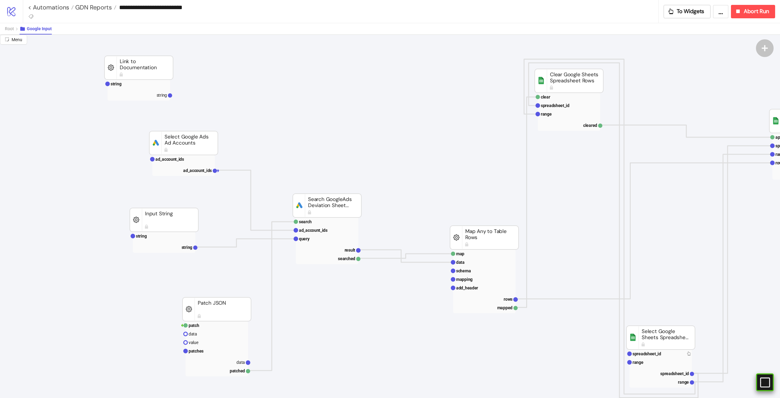
click at [770, 381] on icon "#e9k1n36qviq57_to { animation: e9k1n36qviq57_to__to 2000ms linear infinite norm…" at bounding box center [765, 382] width 11 height 11
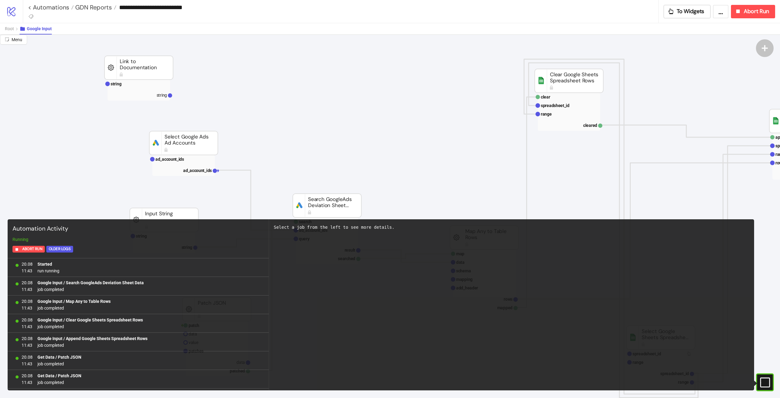
scroll to position [240, 0]
click at [770, 381] on icon "#e9k1n36qviq57_to { animation: e9k1n36qviq57_to__to 2000ms linear infinite norm…" at bounding box center [765, 382] width 11 height 11
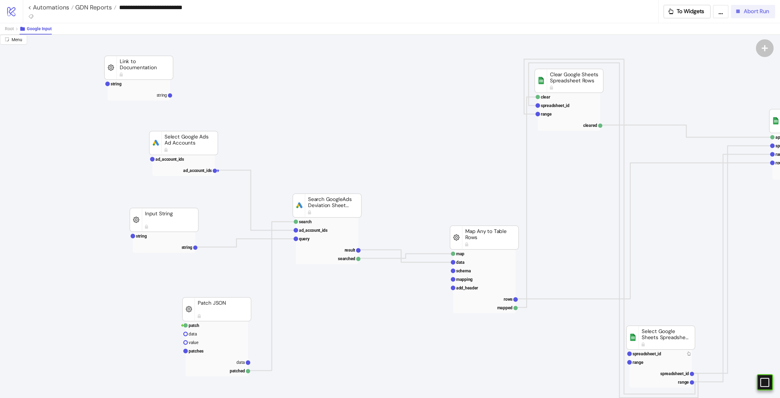
click at [745, 15] on span "Abort Run" at bounding box center [756, 11] width 25 height 7
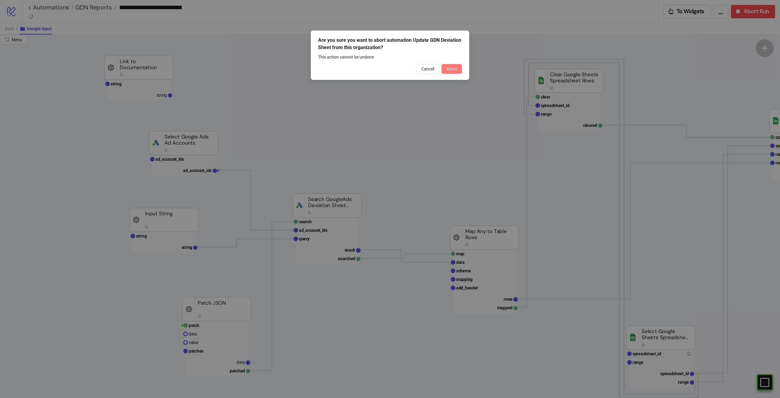
click at [446, 71] on button "Abort" at bounding box center [452, 69] width 20 height 10
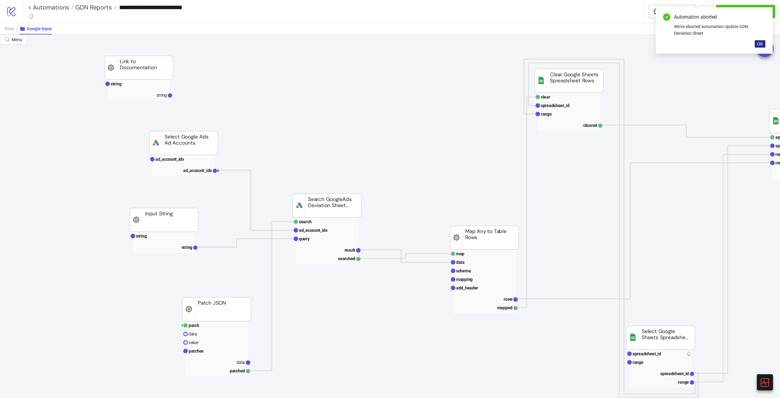
click at [760, 41] on button "OK" at bounding box center [760, 43] width 11 height 7
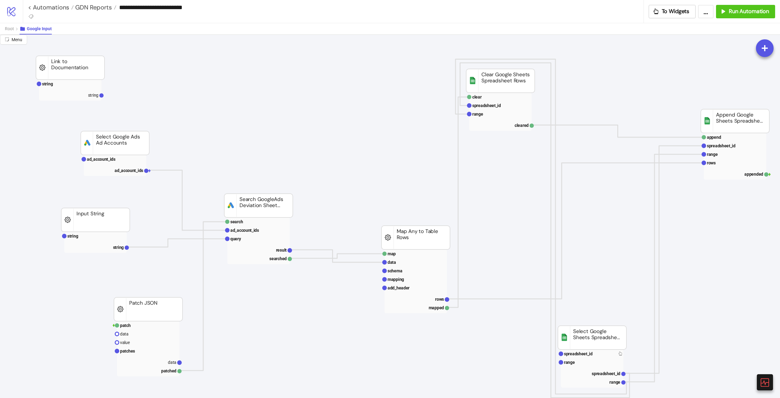
scroll to position [0, 97]
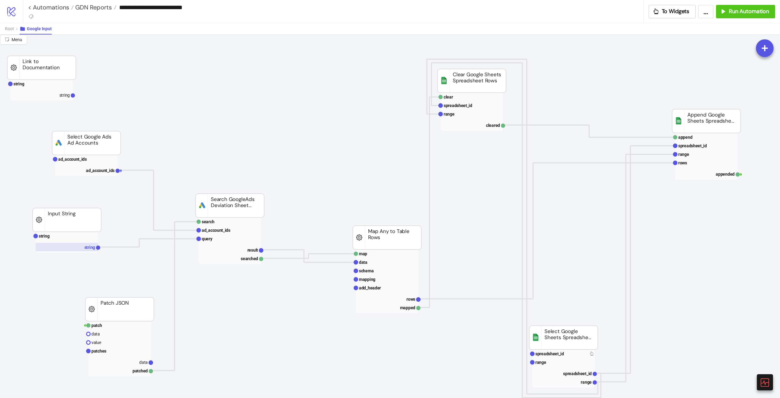
click at [86, 247] on text "string" at bounding box center [89, 247] width 11 height 5
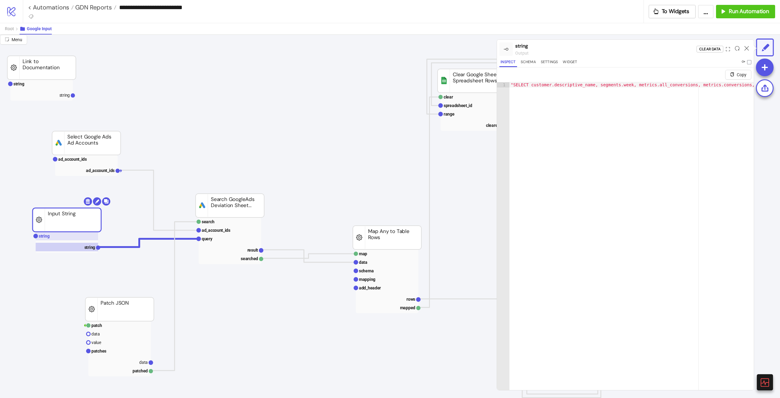
click at [63, 235] on rect at bounding box center [67, 236] width 62 height 9
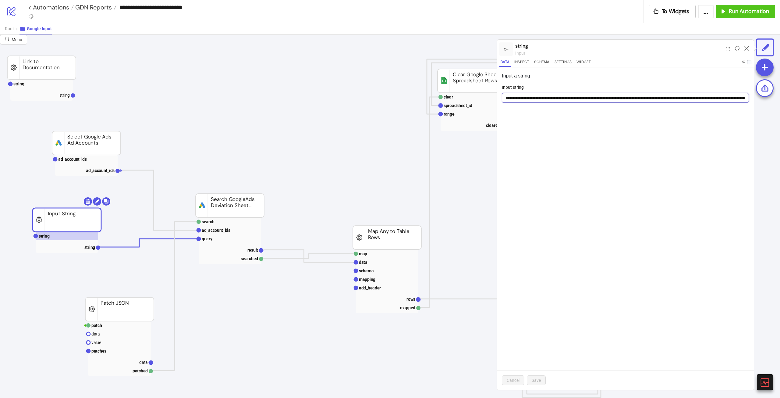
scroll to position [0, 225]
drag, startPoint x: 582, startPoint y: 98, endPoint x: 809, endPoint y: 113, distance: 227.3
click at [780, 113] on html "**********" at bounding box center [390, 199] width 780 height 398
click at [748, 94] on input "**********" at bounding box center [625, 98] width 247 height 10
drag, startPoint x: 656, startPoint y: 98, endPoint x: 769, endPoint y: 102, distance: 112.5
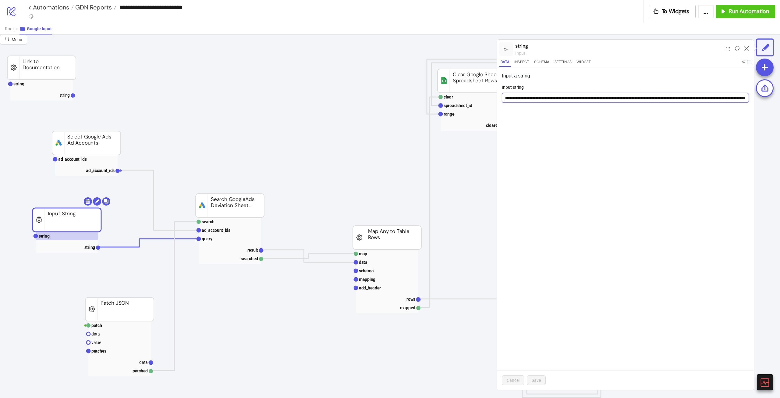
click at [769, 102] on div "**********" at bounding box center [390, 216] width 780 height 363
click at [741, 98] on input "**********" at bounding box center [625, 98] width 247 height 10
click at [745, 96] on input "**********" at bounding box center [625, 98] width 247 height 10
type input "**********"
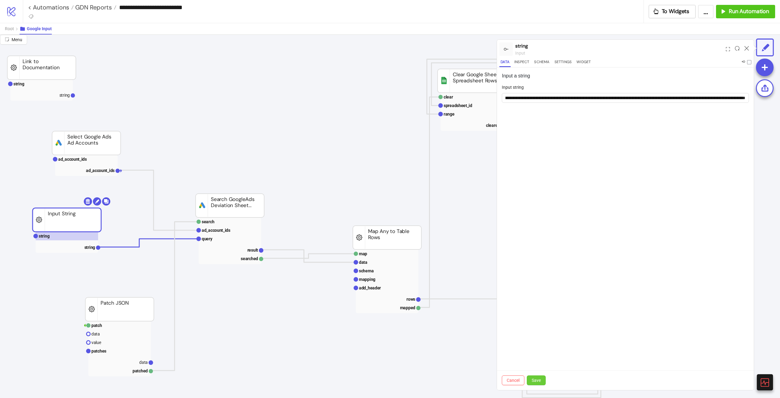
click at [546, 382] on button "Save" at bounding box center [536, 380] width 19 height 10
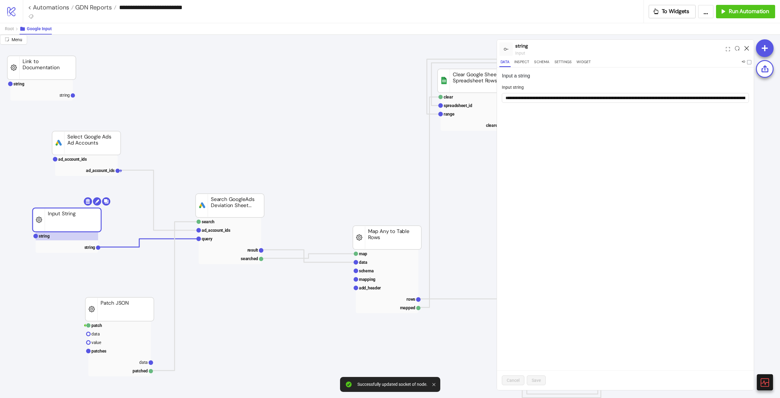
click at [746, 47] on icon at bounding box center [747, 48] width 5 height 5
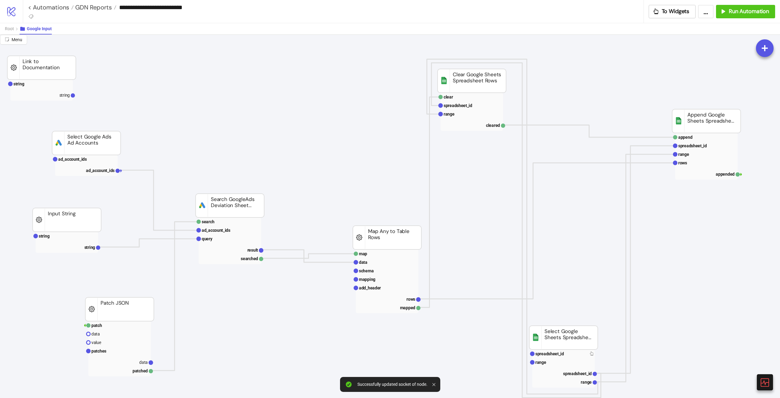
click at [206, 244] on rect at bounding box center [230, 240] width 62 height 47
click at [208, 239] on text "query" at bounding box center [207, 238] width 11 height 5
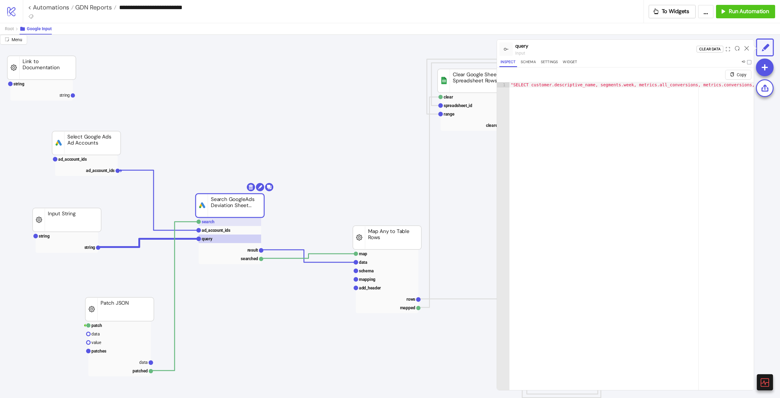
click at [223, 221] on rect at bounding box center [230, 221] width 62 height 9
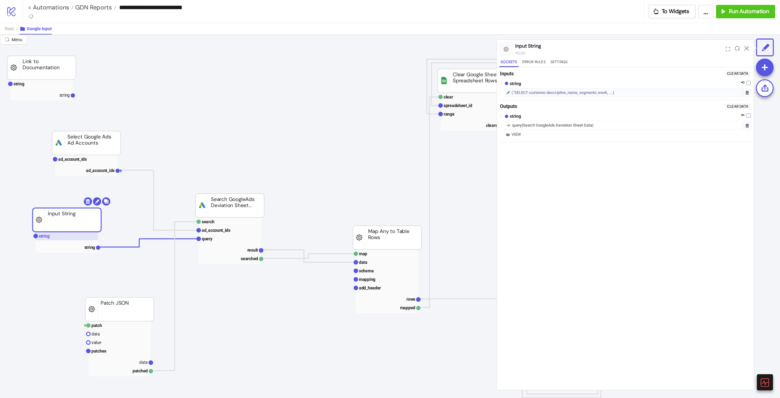
click at [59, 234] on rect at bounding box center [67, 236] width 62 height 9
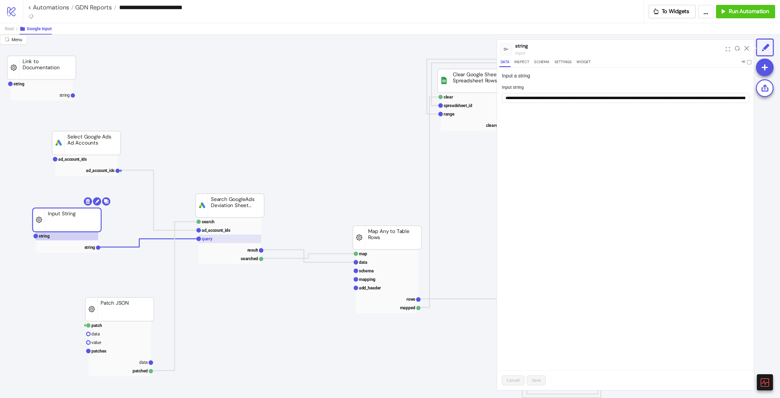
click at [233, 238] on rect at bounding box center [230, 238] width 62 height 9
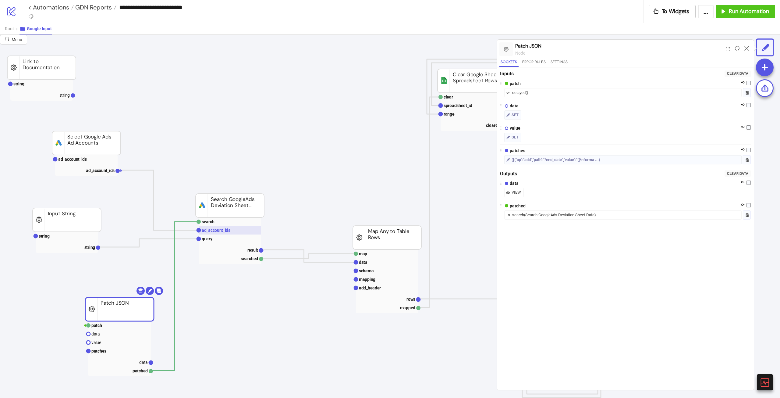
click at [249, 232] on rect at bounding box center [230, 230] width 62 height 9
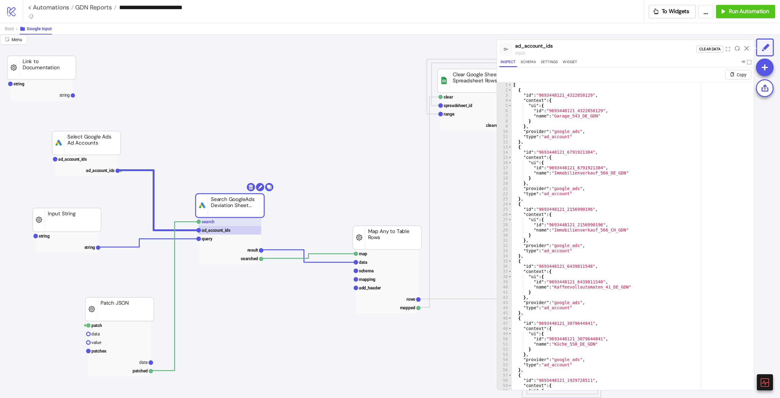
click at [249, 223] on rect at bounding box center [230, 221] width 62 height 9
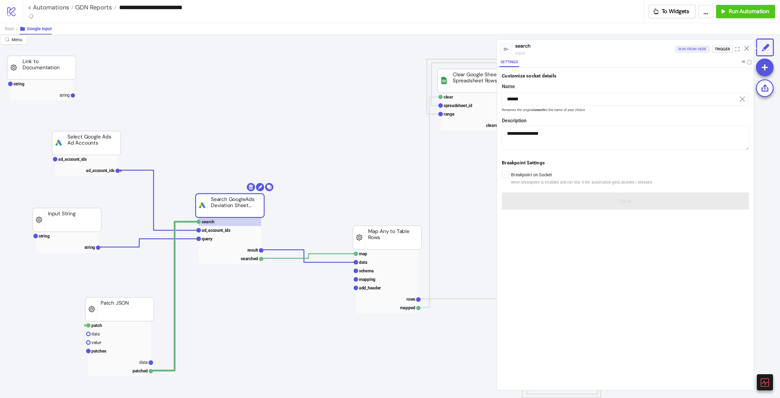
click at [695, 47] on div "Run from here" at bounding box center [693, 49] width 28 height 7
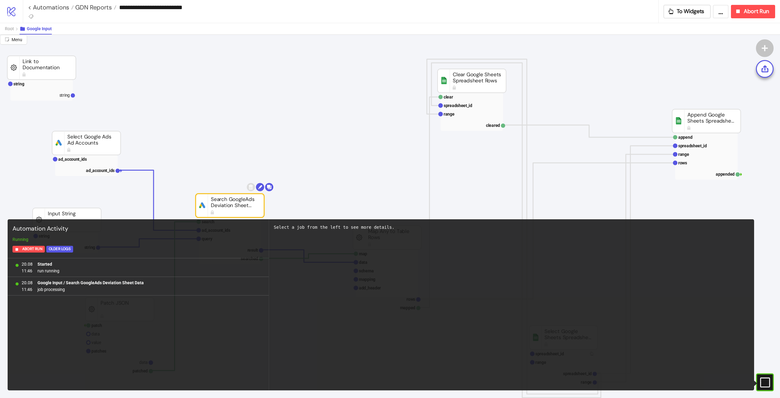
click at [73, 215] on rect at bounding box center [67, 220] width 69 height 24
click at [768, 381] on rect at bounding box center [765, 382] width 9 height 9
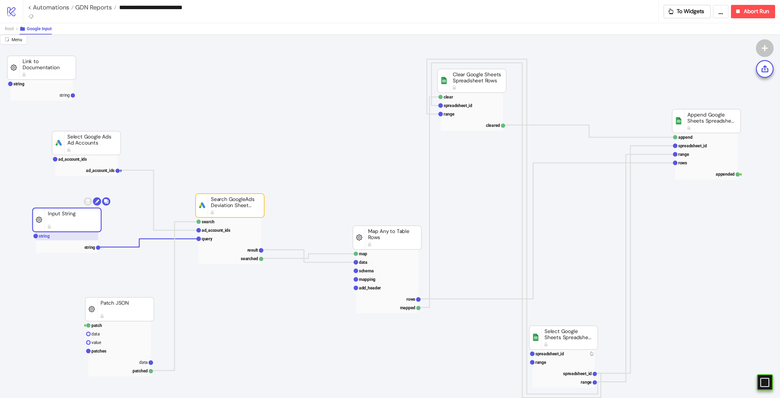
click at [70, 239] on rect at bounding box center [67, 236] width 62 height 9
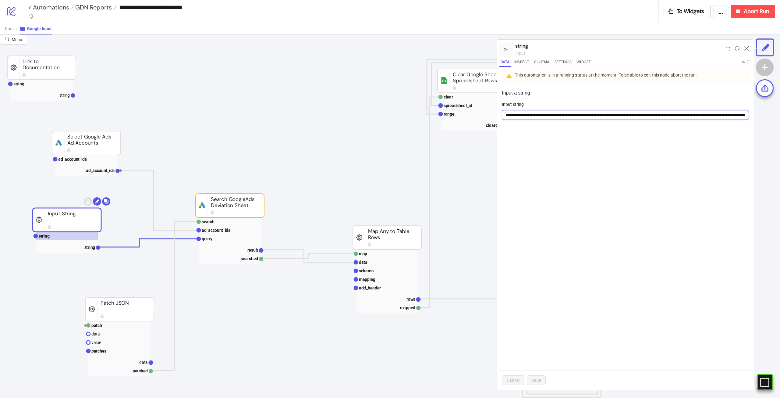
scroll to position [0, 225]
drag, startPoint x: 673, startPoint y: 115, endPoint x: 817, endPoint y: 119, distance: 144.8
click at [780, 119] on html "**********" at bounding box center [390, 199] width 780 height 398
click at [747, 47] on icon at bounding box center [747, 48] width 5 height 5
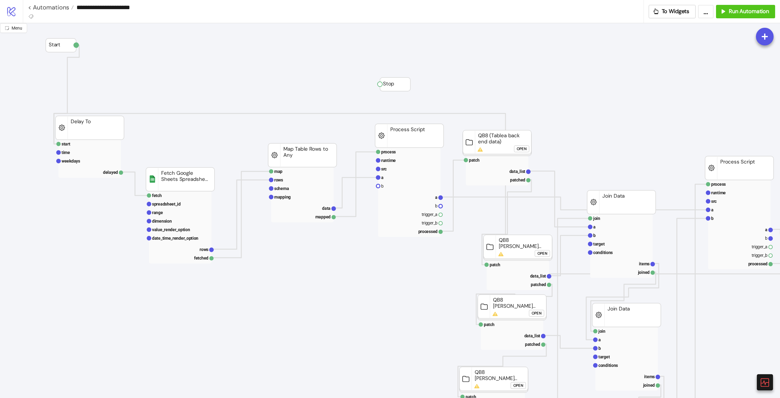
scroll to position [61, 303]
